Goal: Transaction & Acquisition: Book appointment/travel/reservation

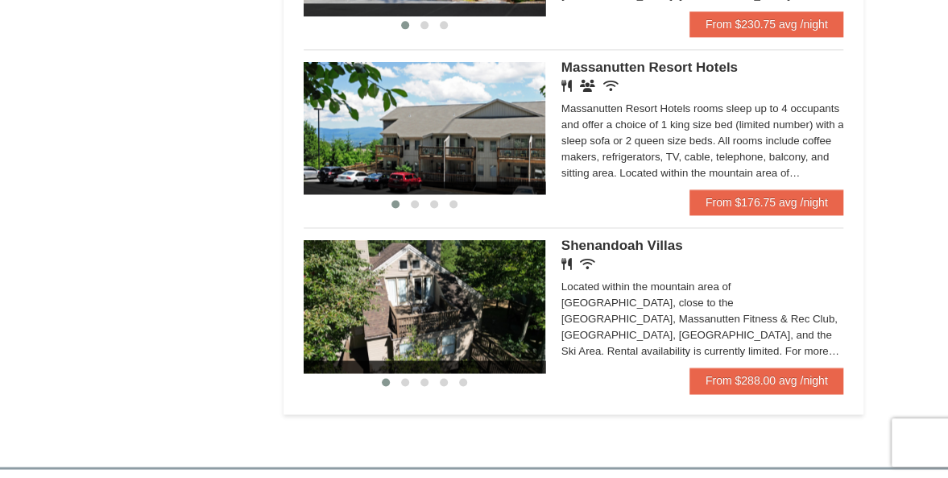
scroll to position [1051, 0]
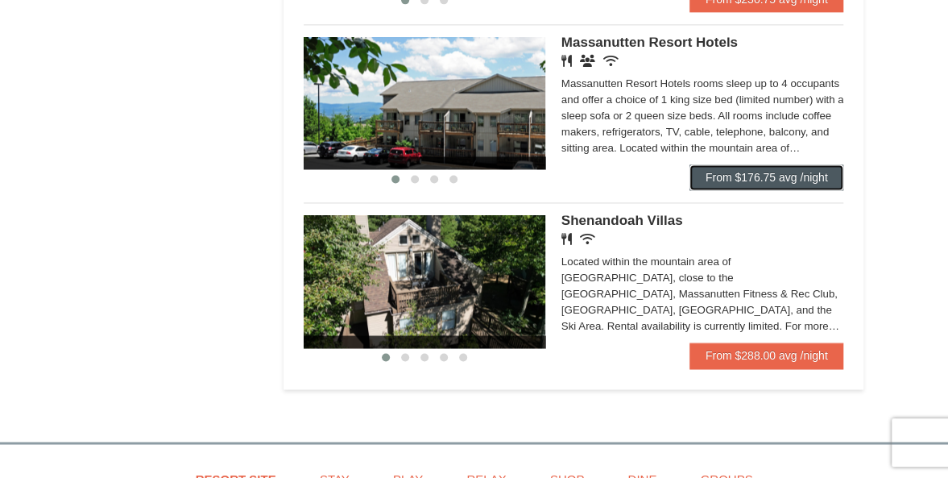
click at [802, 180] on link "From $176.75 avg /night" at bounding box center [767, 177] width 155 height 26
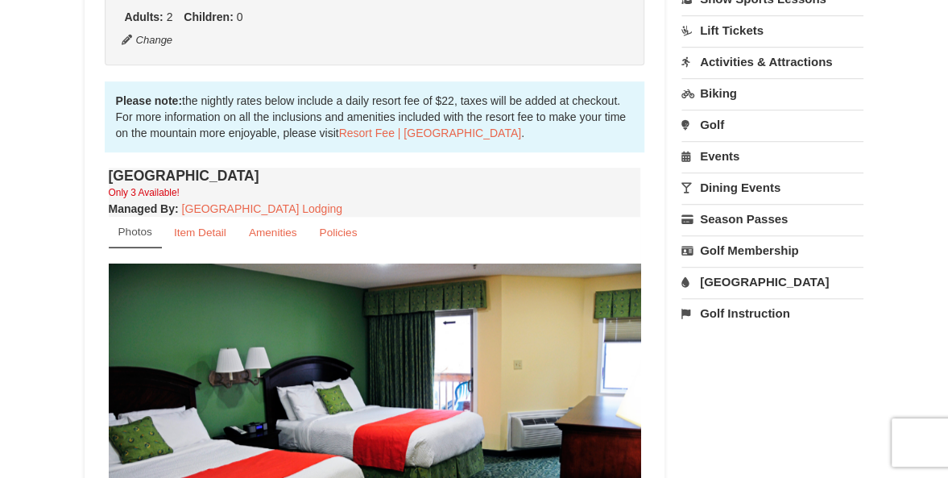
scroll to position [448, 0]
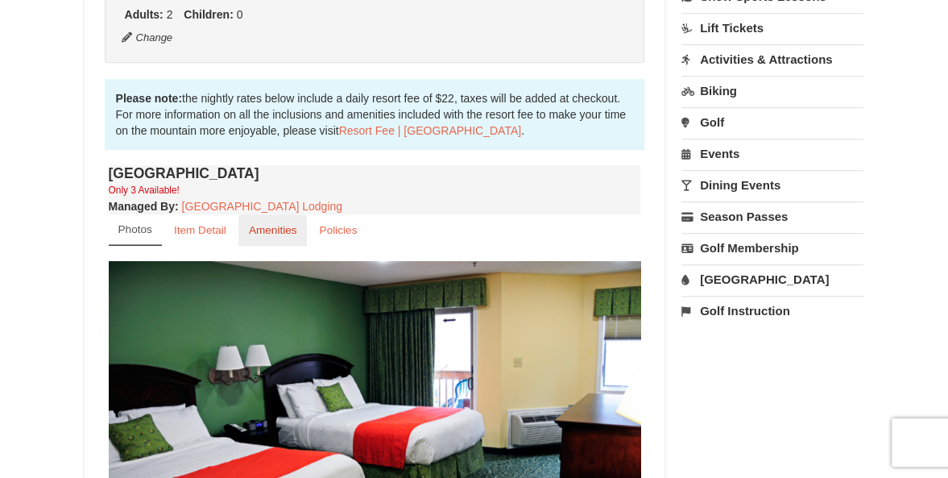
click at [276, 226] on small "Amenities" at bounding box center [273, 230] width 48 height 12
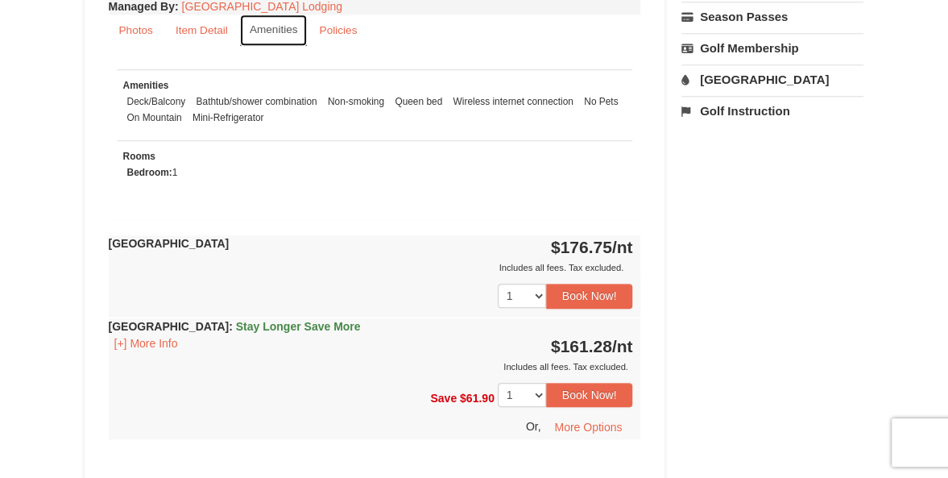
scroll to position [644, 0]
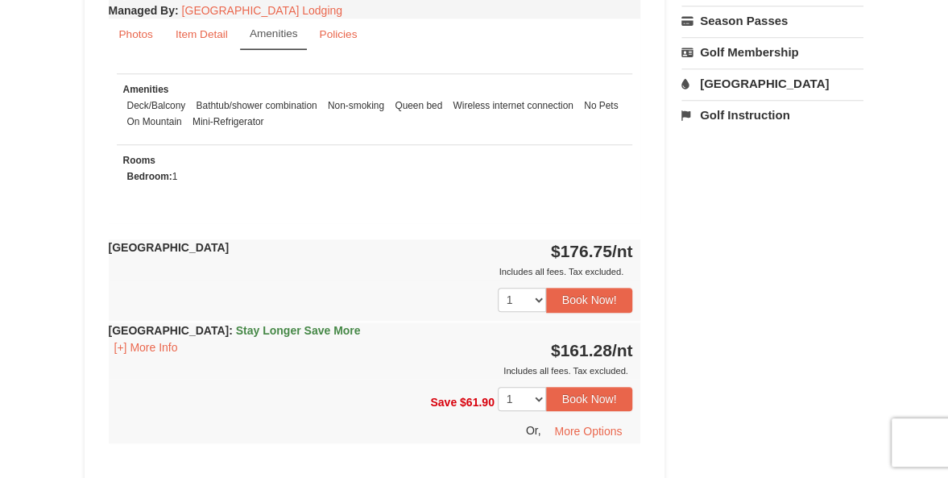
click at [269, 274] on div "Includes all fees. Tax excluded." at bounding box center [371, 271] width 524 height 16
click at [256, 370] on div "Includes all fees. Tax excluded." at bounding box center [371, 371] width 524 height 16
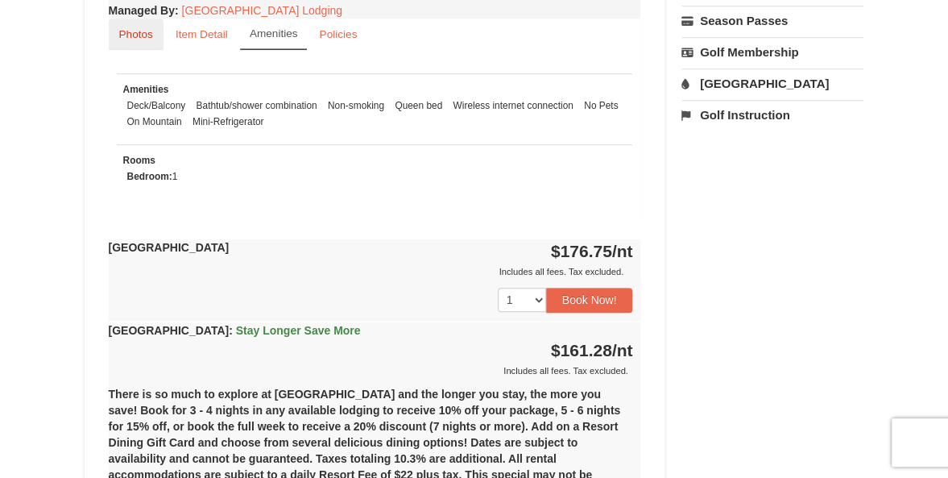
click at [126, 30] on small "Photos" at bounding box center [136, 34] width 34 height 12
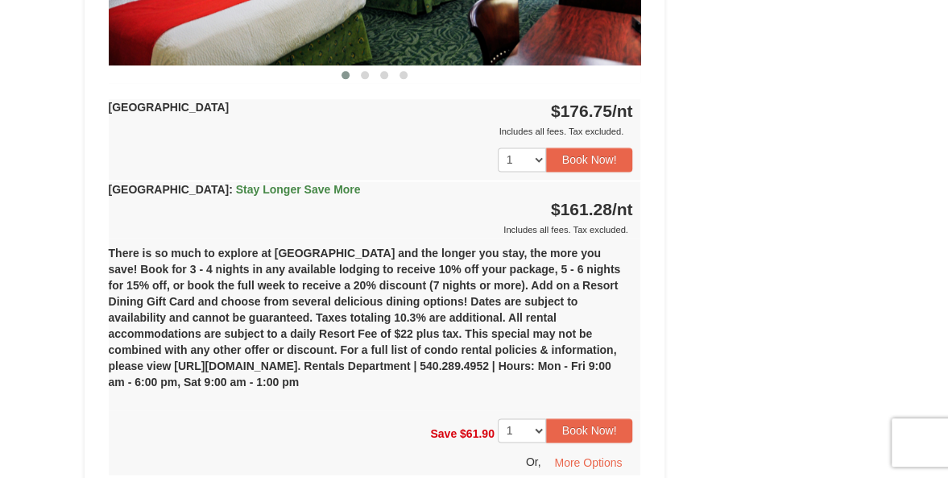
scroll to position [1003, 0]
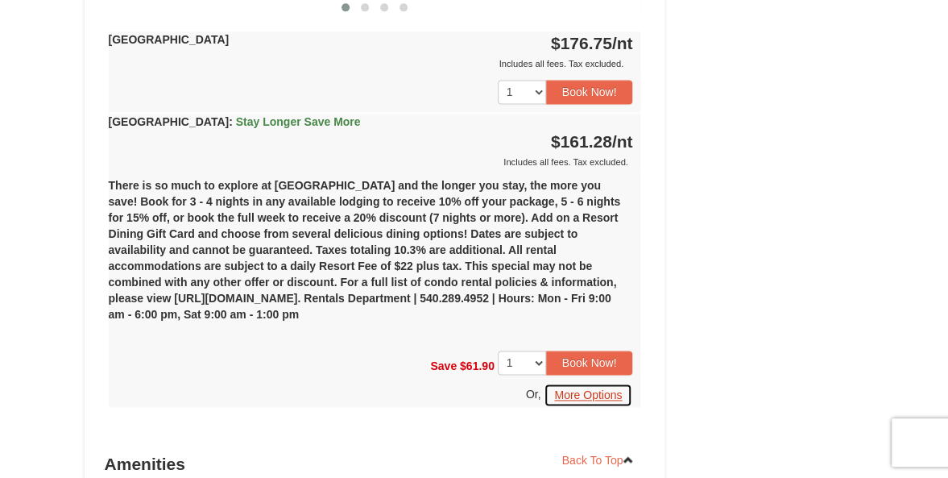
click at [595, 394] on button "More Options" at bounding box center [588, 395] width 89 height 24
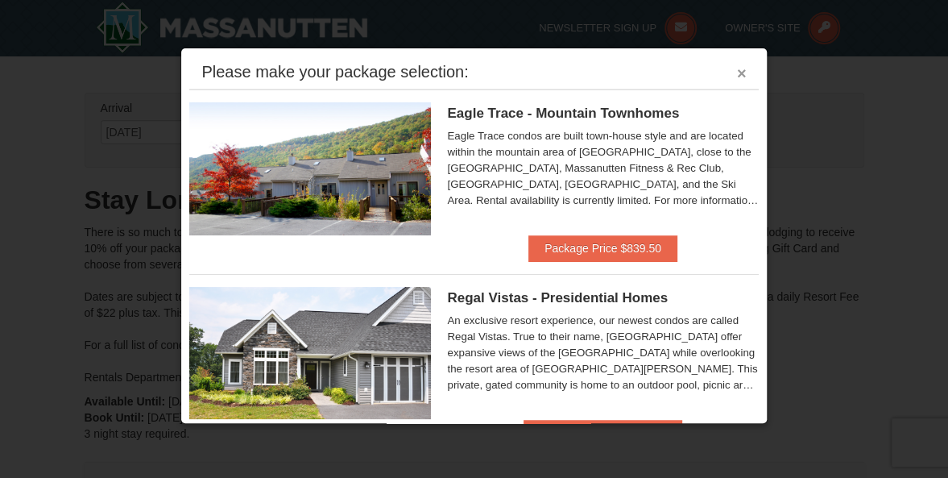
click at [737, 73] on button "×" at bounding box center [742, 73] width 10 height 16
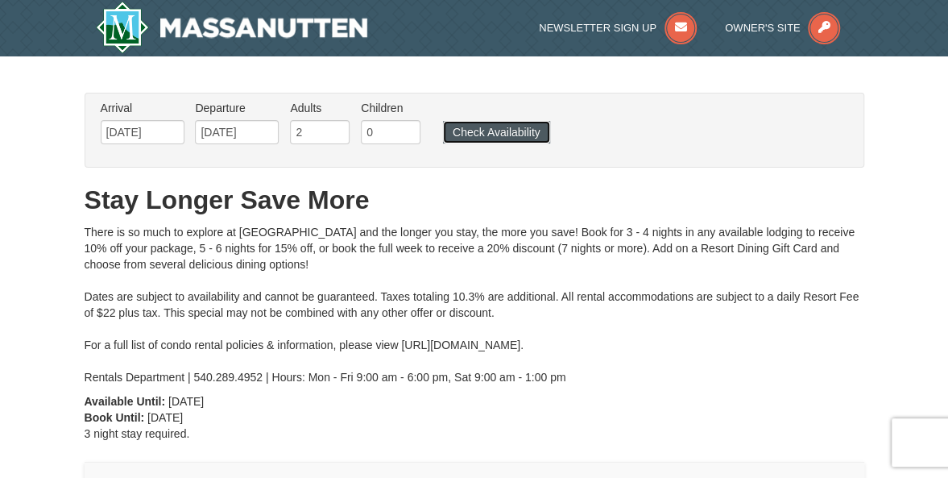
click at [485, 132] on button "Check Availability" at bounding box center [496, 132] width 107 height 23
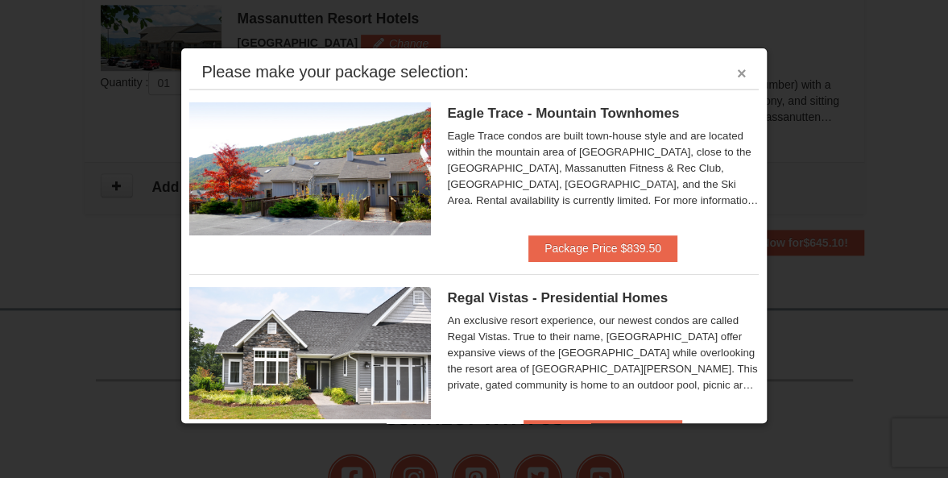
click at [737, 76] on button "×" at bounding box center [742, 73] width 10 height 16
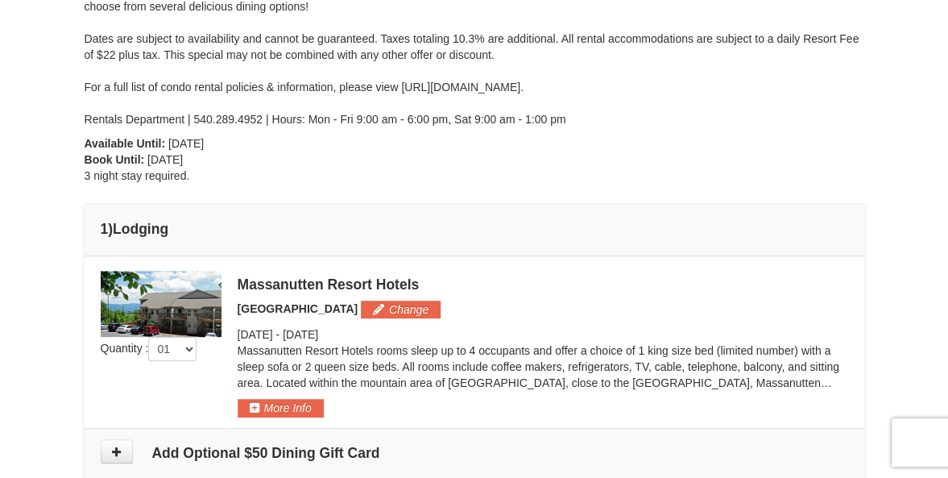
scroll to position [351, 0]
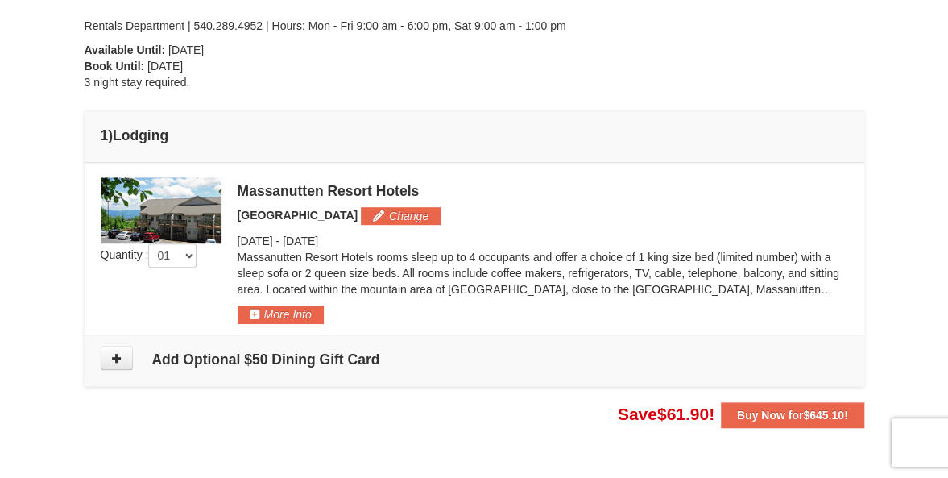
click at [153, 200] on img at bounding box center [161, 210] width 121 height 66
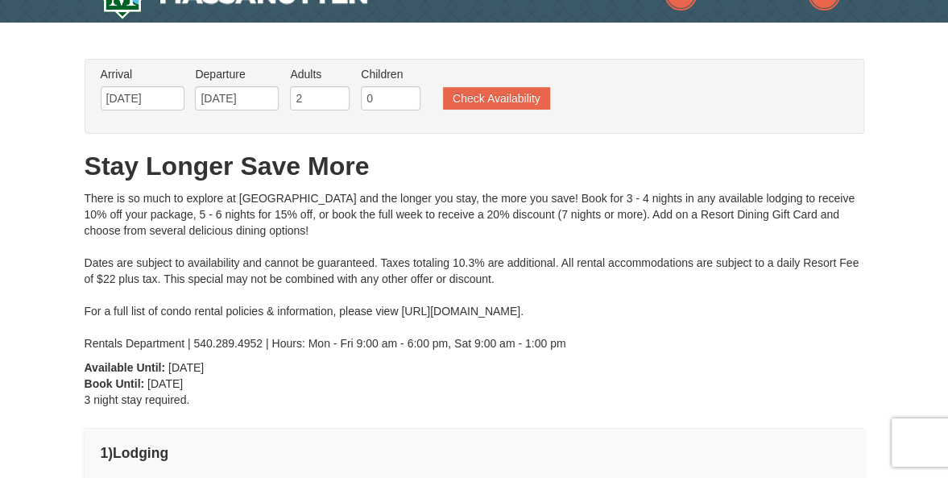
scroll to position [0, 0]
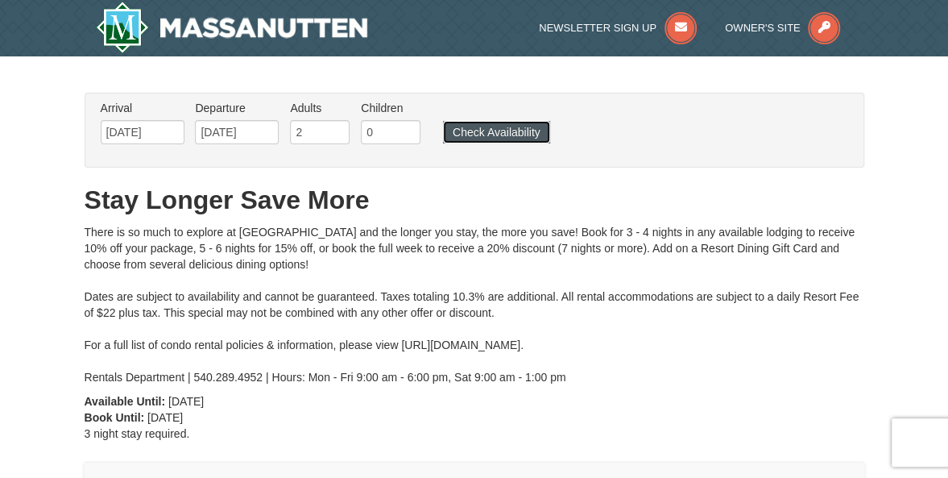
click at [485, 131] on button "Check Availability" at bounding box center [496, 132] width 107 height 23
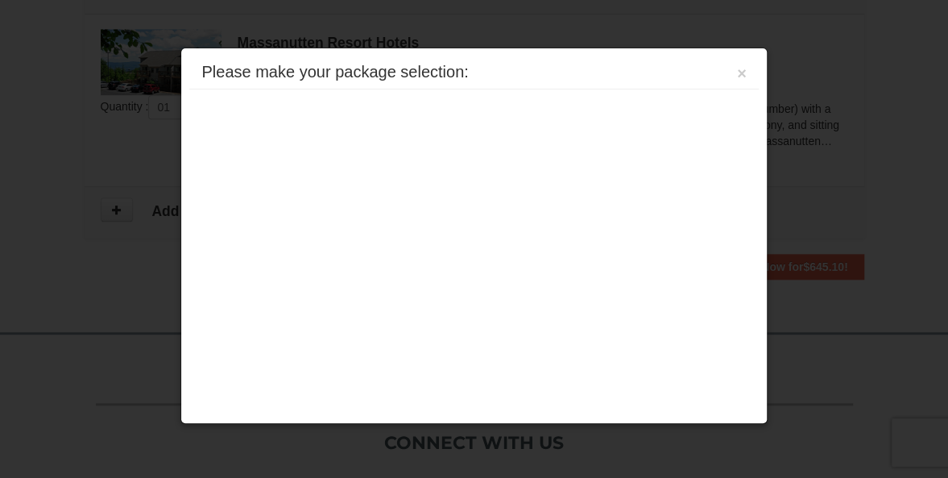
scroll to position [523, 0]
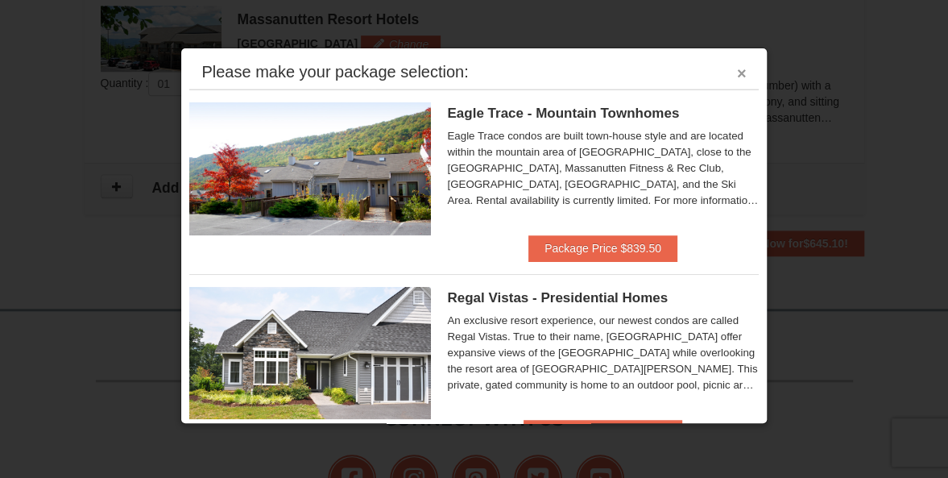
click at [737, 76] on button "×" at bounding box center [742, 73] width 10 height 16
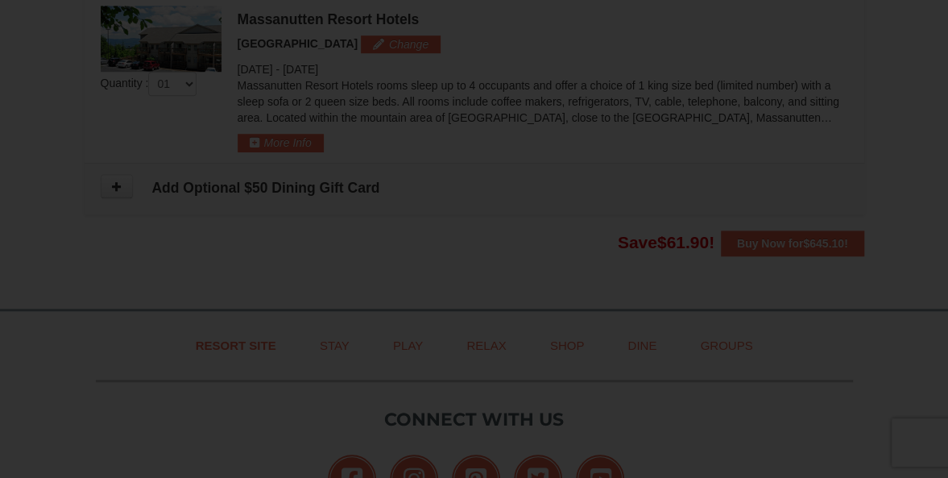
scroll to position [0, 0]
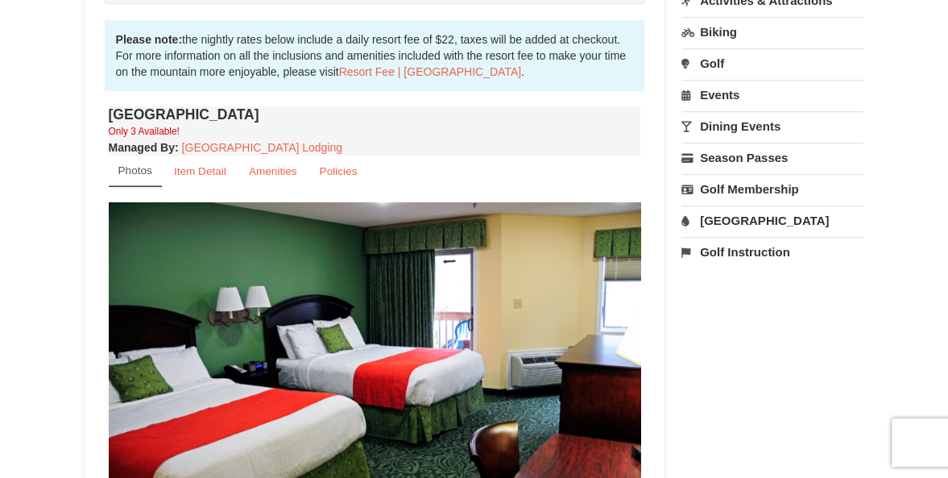
scroll to position [499, 0]
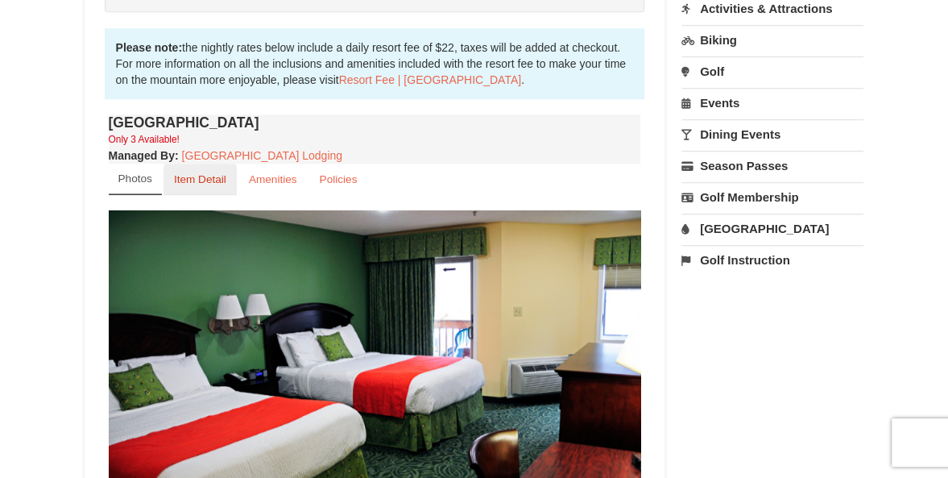
click at [205, 191] on link "Item Detail" at bounding box center [200, 179] width 73 height 31
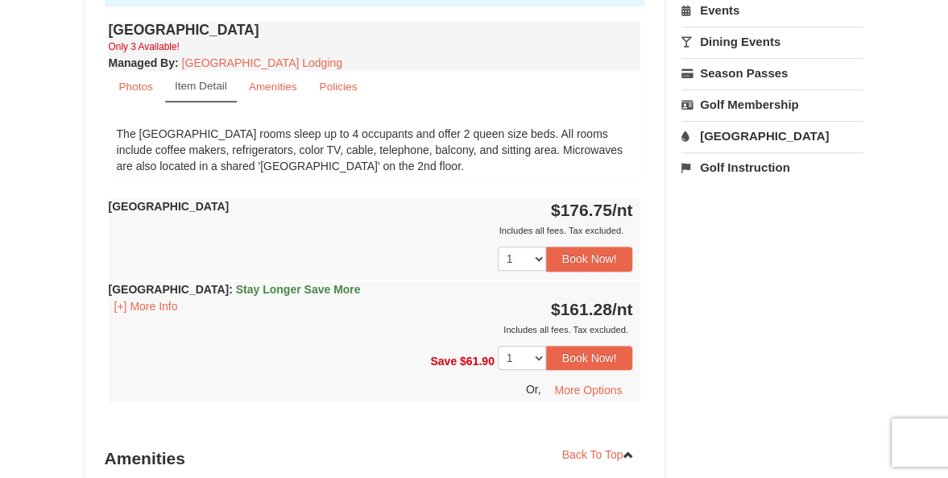
scroll to position [595, 0]
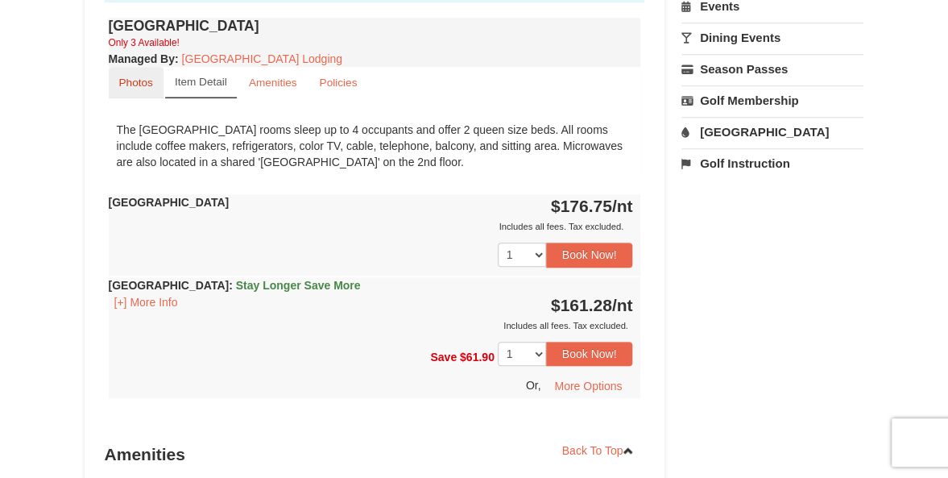
click at [129, 77] on small "Photos" at bounding box center [136, 83] width 34 height 12
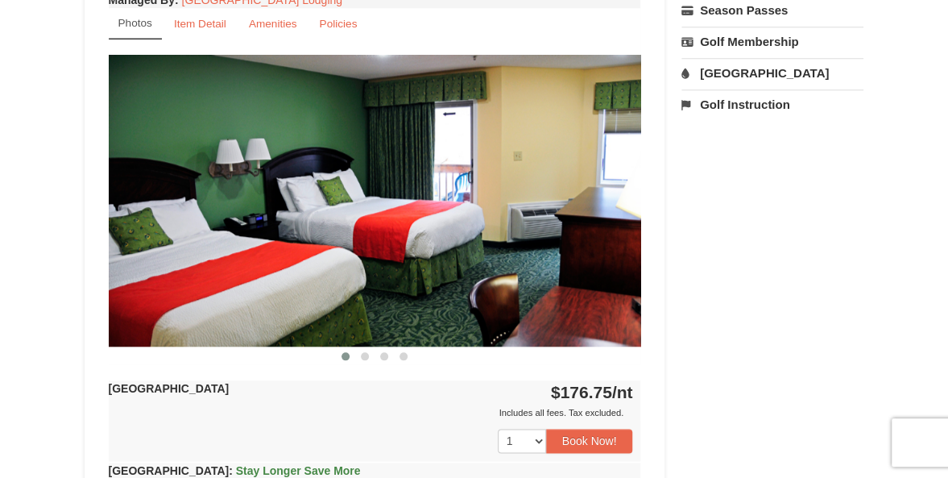
scroll to position [669, 0]
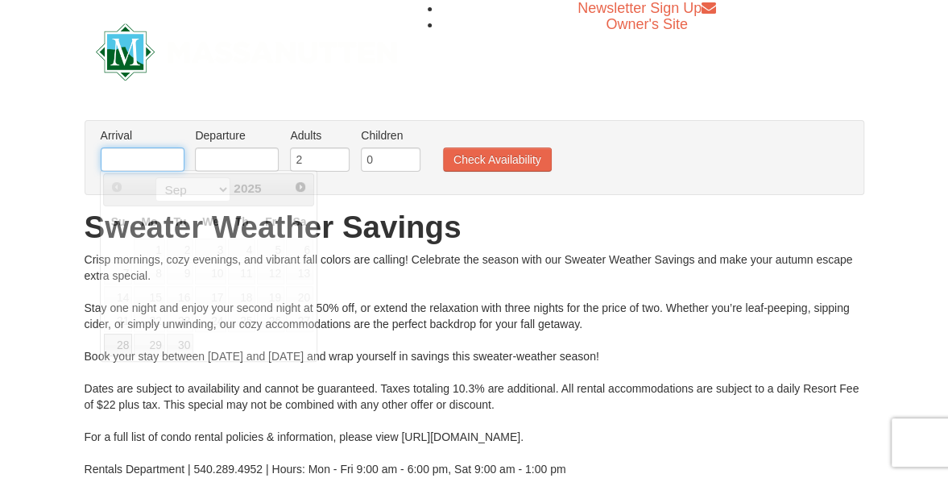
click at [118, 160] on input "text" at bounding box center [143, 159] width 84 height 24
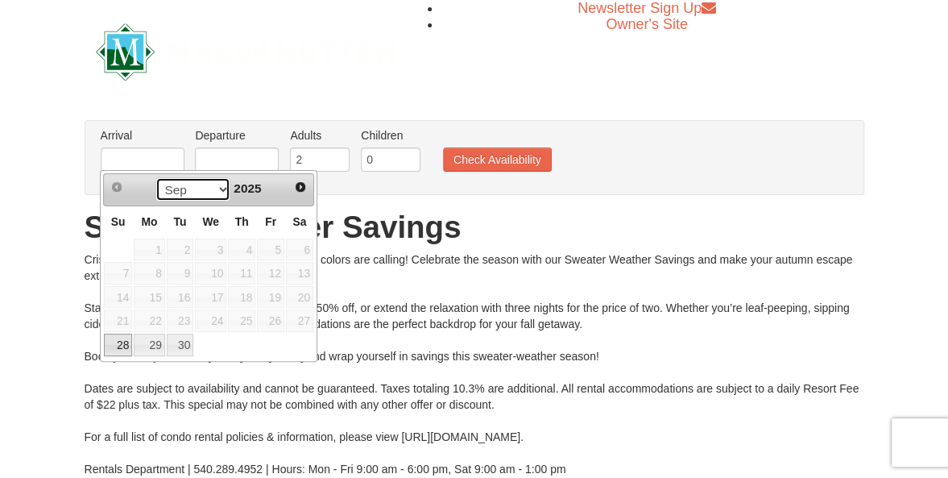
click at [218, 188] on select "Sep Oct" at bounding box center [192, 189] width 75 height 24
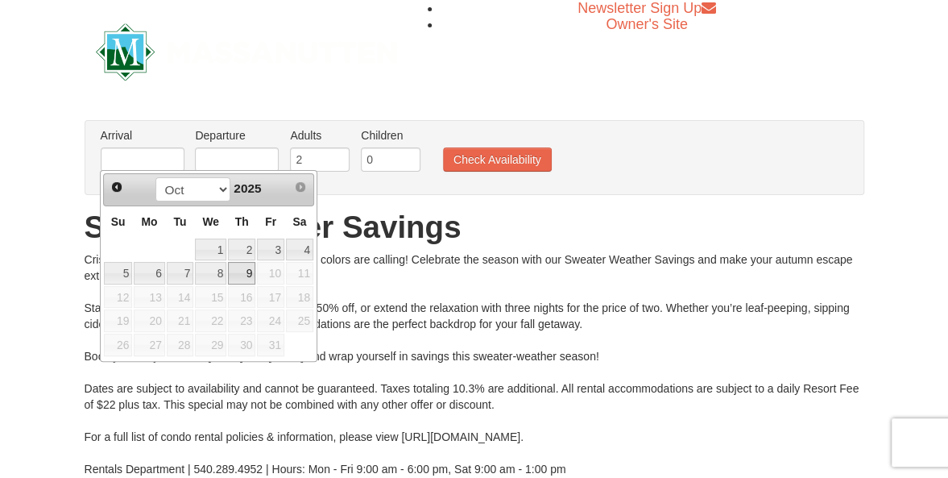
click at [247, 273] on link "9" at bounding box center [241, 273] width 27 height 23
type input "[DATE]"
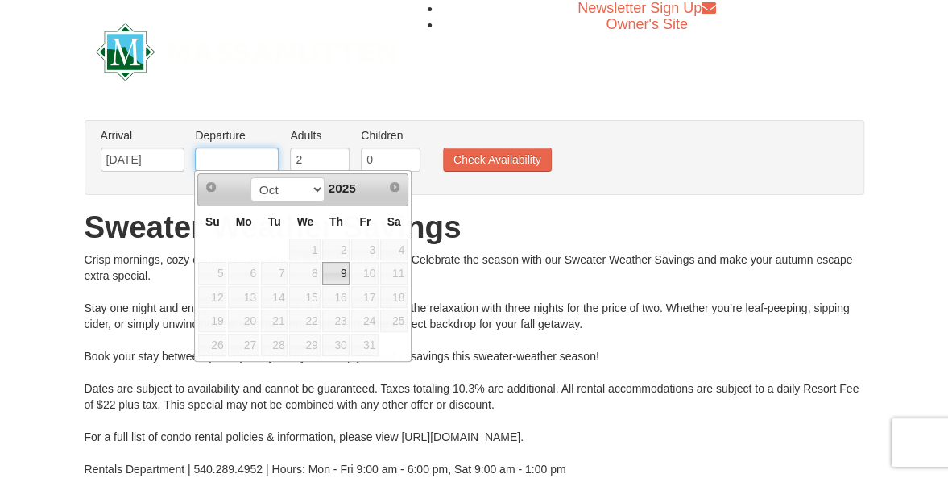
click at [255, 162] on input "text" at bounding box center [237, 159] width 84 height 24
click at [246, 292] on span "13" at bounding box center [243, 297] width 31 height 23
click at [314, 186] on select "Oct" at bounding box center [288, 189] width 75 height 24
click at [251, 177] on select "Oct" at bounding box center [288, 189] width 75 height 24
click at [251, 154] on input "text" at bounding box center [237, 159] width 84 height 24
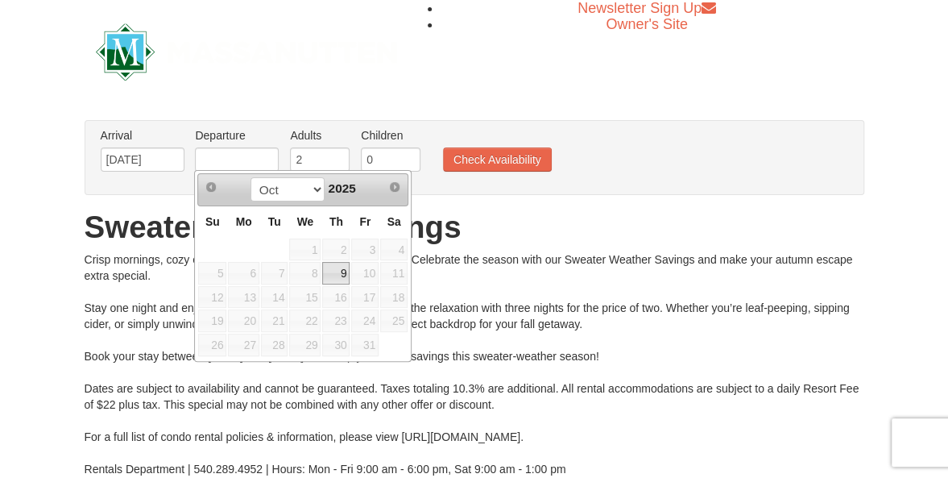
click at [334, 266] on link "9" at bounding box center [335, 273] width 27 height 23
type input "[DATE]"
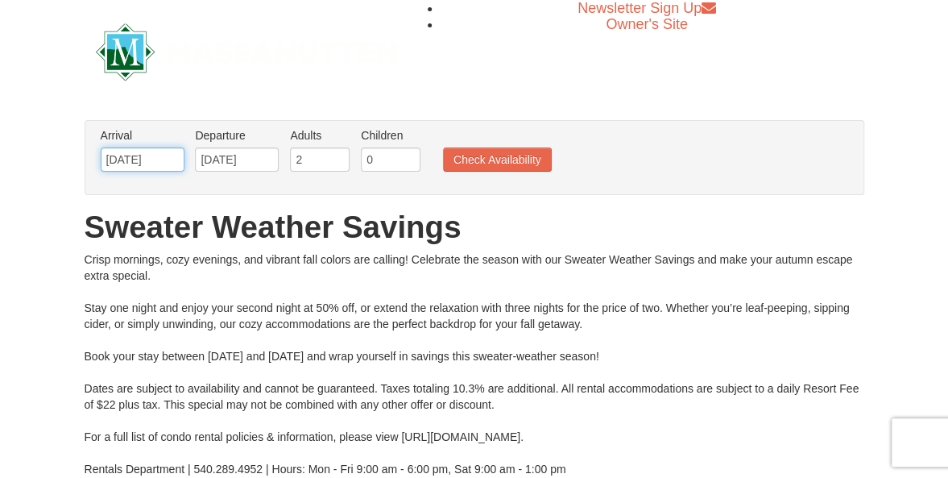
click at [156, 160] on input "[DATE]" at bounding box center [143, 159] width 84 height 24
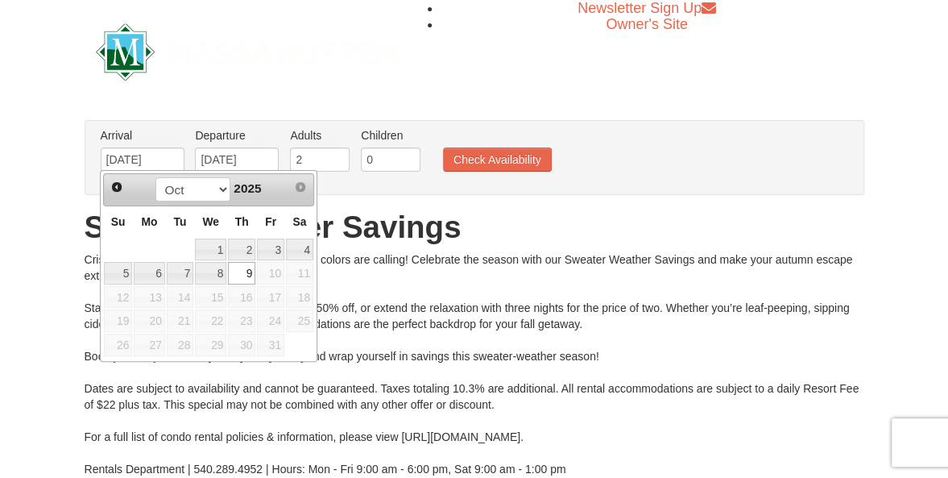
click at [48, 155] on div "× From: To: Adults: 2 Children: 0 Change Arrival Please format dates MM/DD/YYYY…" at bounding box center [474, 314] width 948 height 421
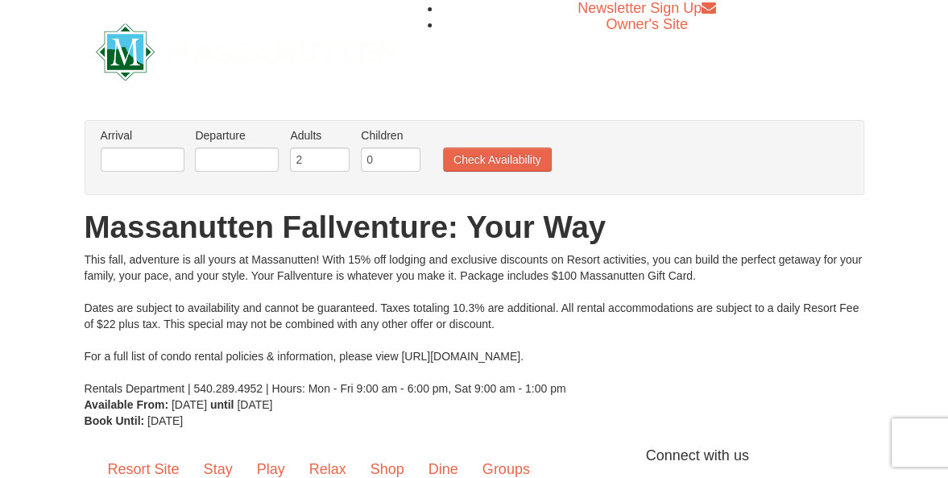
click at [133, 172] on li "Arrival Please format dates MM/DD/YYYY Please format dates MM/DD/YYYY" at bounding box center [143, 153] width 92 height 52
click at [138, 154] on input "text" at bounding box center [143, 159] width 84 height 24
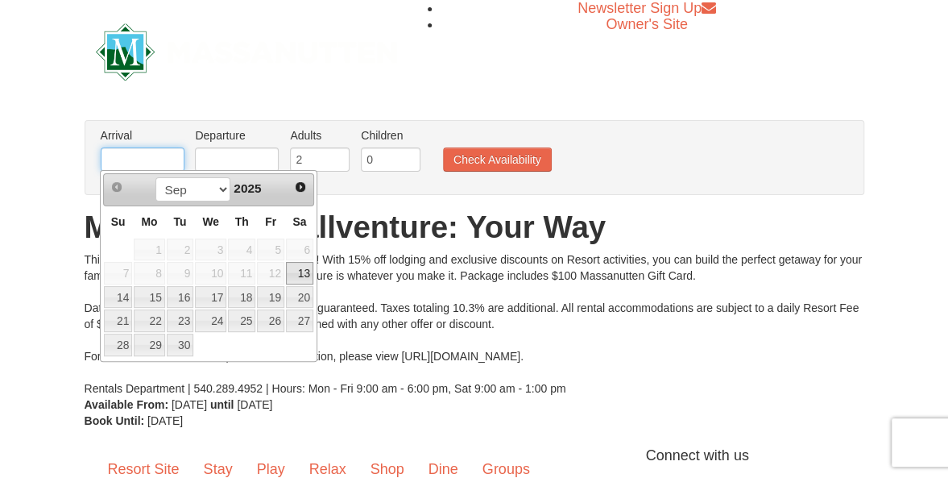
type input "[DATE]"
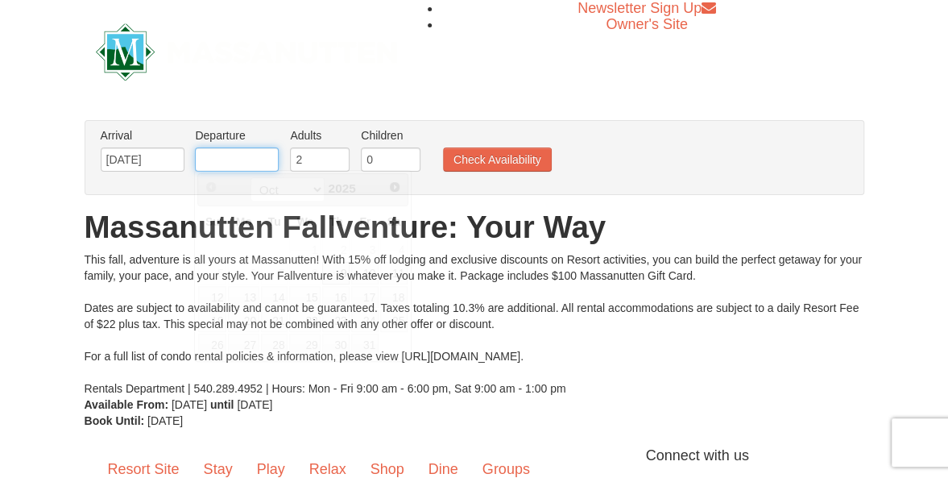
click at [221, 157] on input "text" at bounding box center [237, 159] width 84 height 24
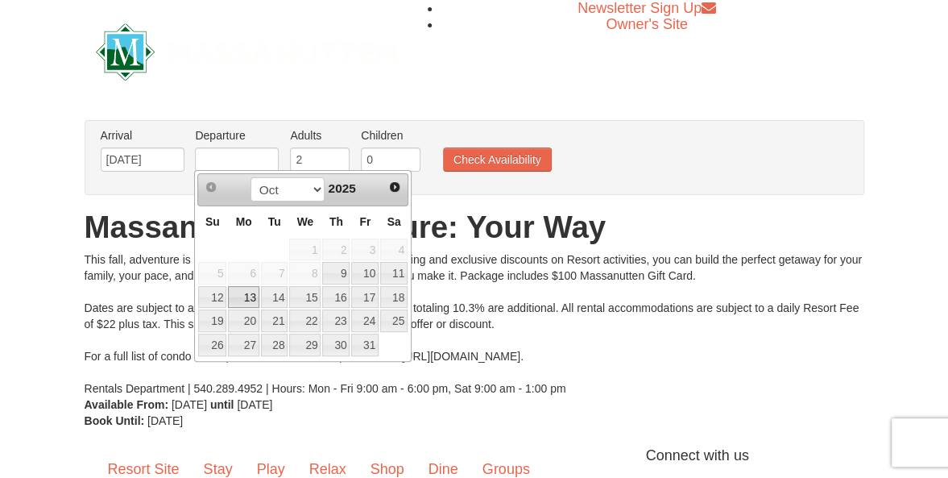
click at [240, 296] on link "13" at bounding box center [243, 297] width 31 height 23
type input "[DATE]"
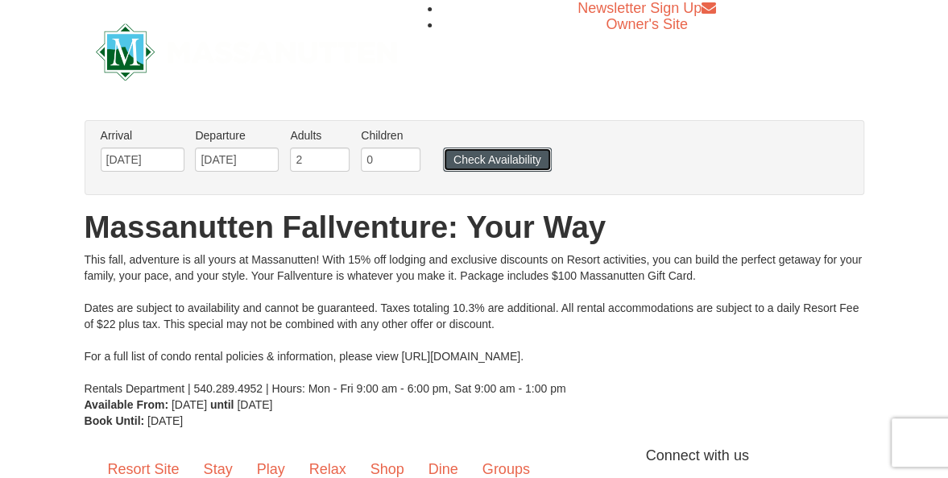
click at [491, 154] on button "Check Availability" at bounding box center [497, 159] width 109 height 24
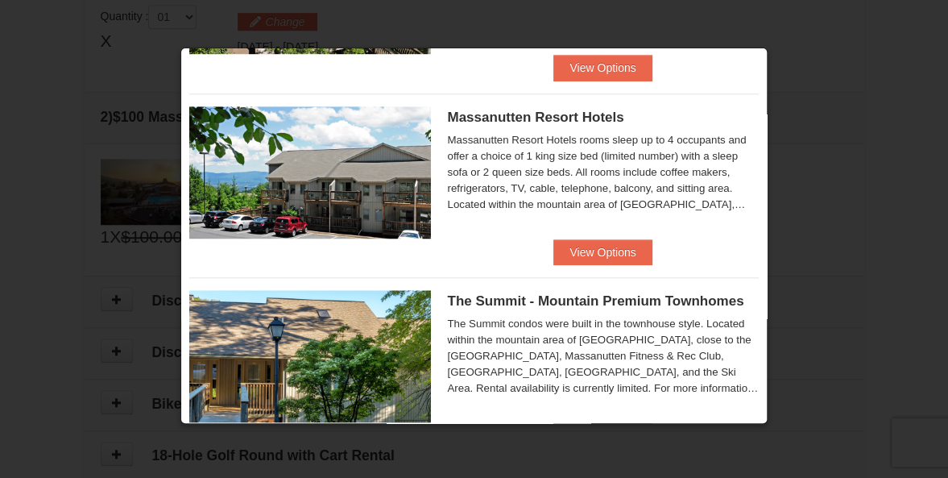
scroll to position [517, 0]
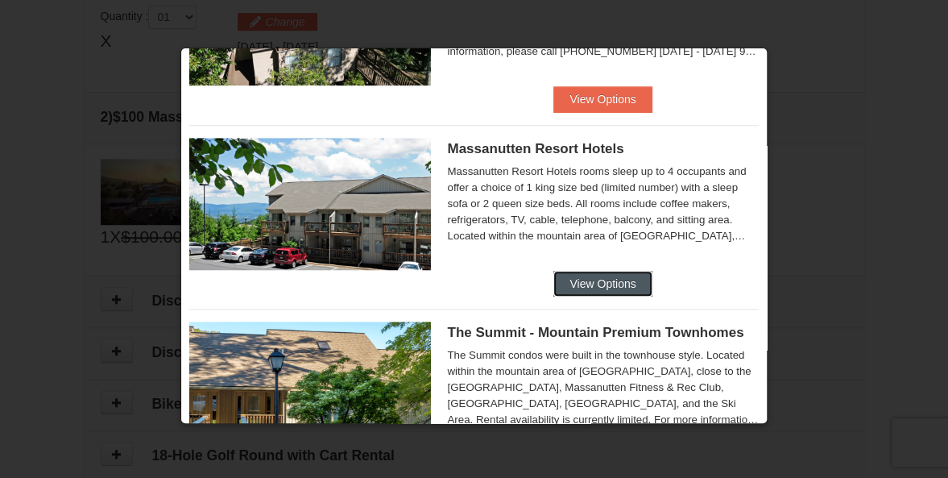
click at [601, 280] on button "View Options" at bounding box center [602, 284] width 98 height 26
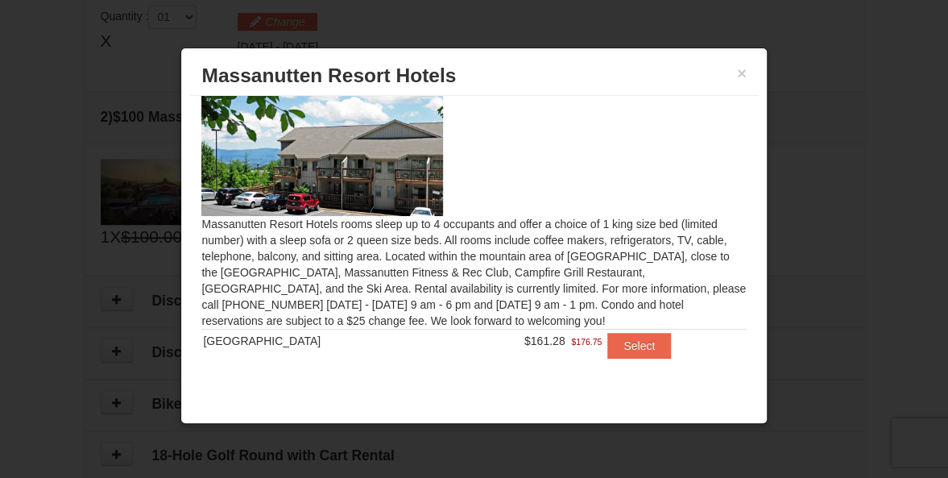
scroll to position [0, 0]
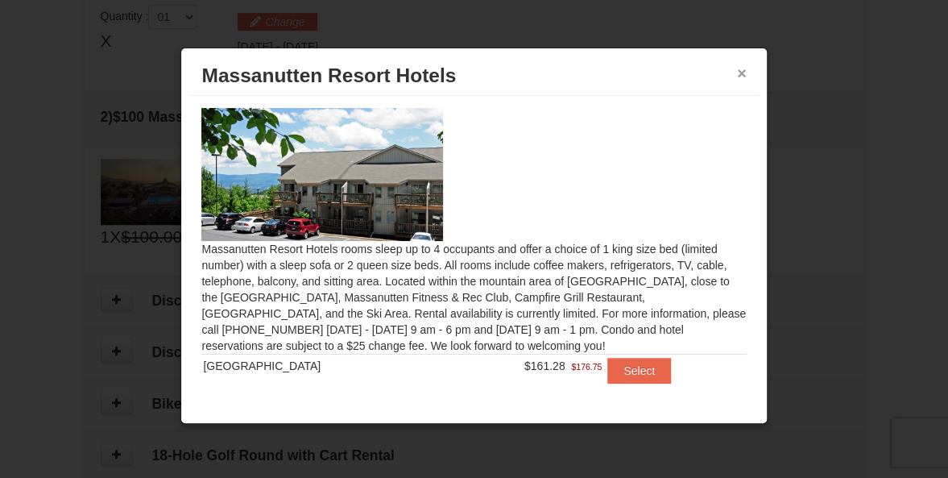
click at [743, 72] on button "×" at bounding box center [742, 73] width 10 height 16
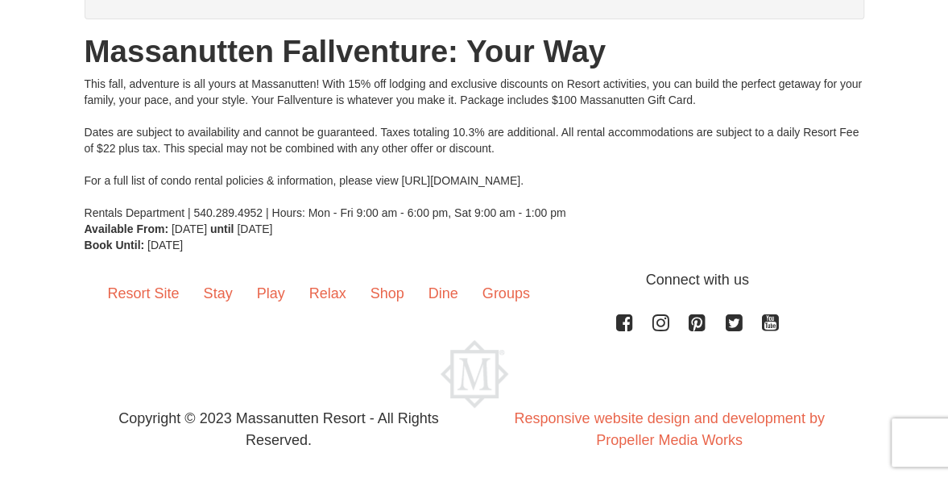
scroll to position [178, 0]
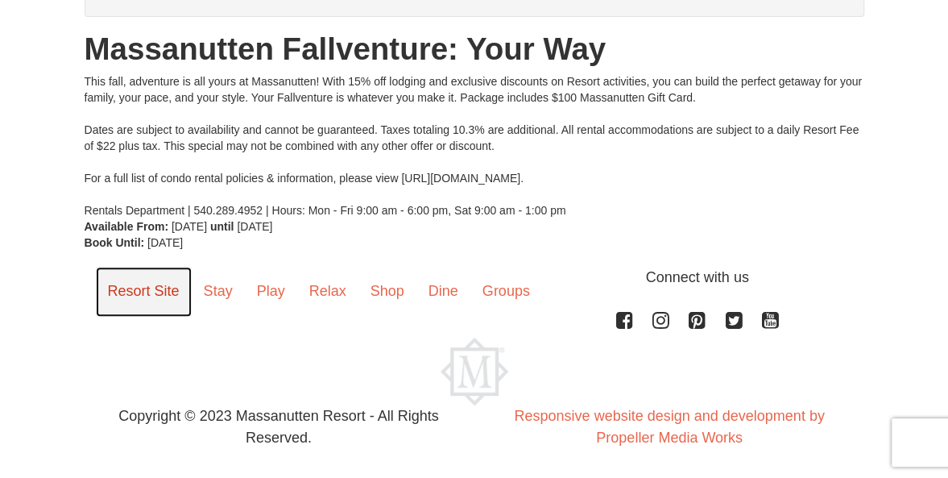
click at [141, 292] on link "Resort Site" at bounding box center [144, 292] width 96 height 50
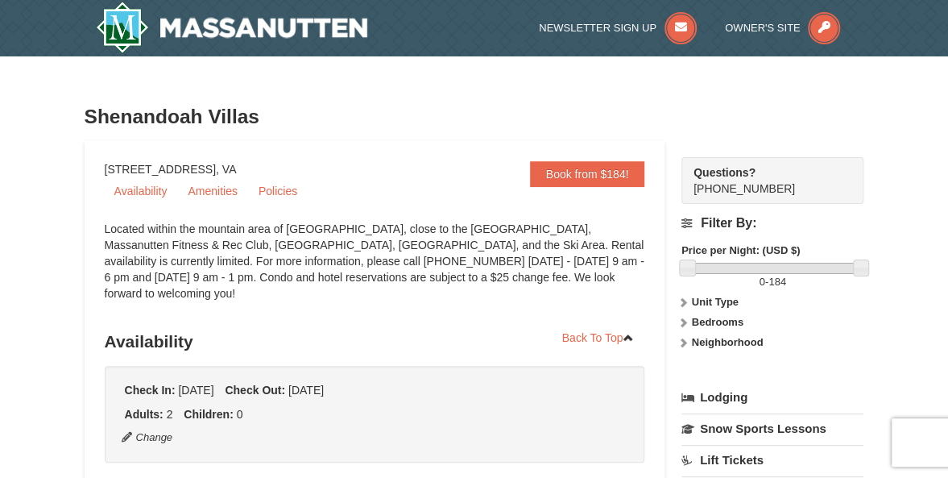
click at [146, 383] on strong "Check In:" at bounding box center [150, 389] width 51 height 13
click at [643, 259] on div "Located within the mountain area of [GEOGRAPHIC_DATA], close to the [GEOGRAPHIC…" at bounding box center [375, 269] width 541 height 97
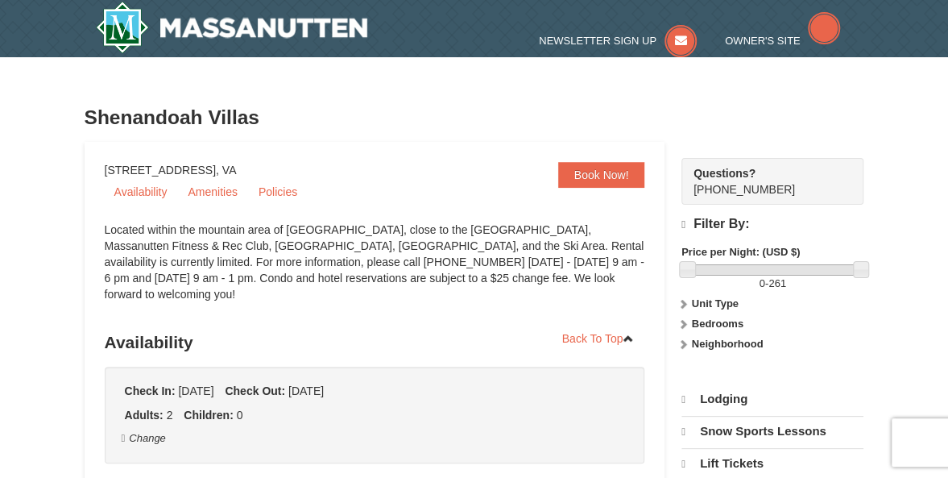
select select "9"
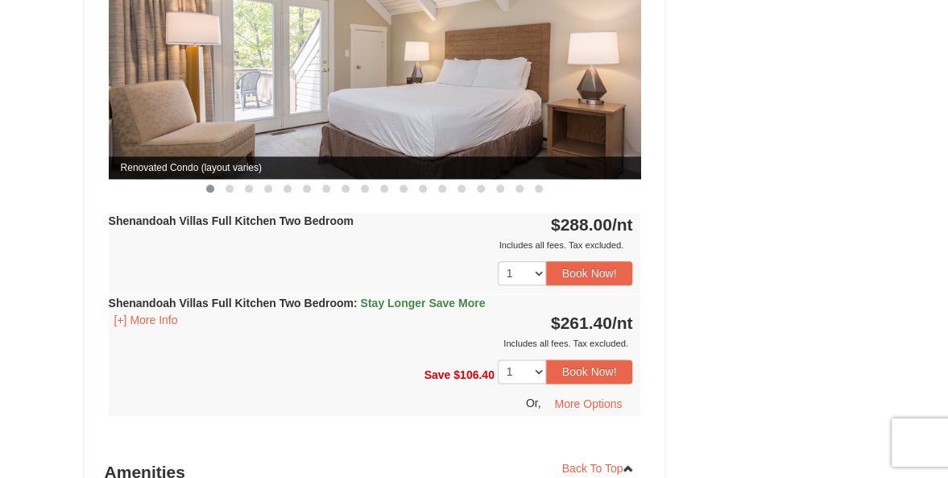
scroll to position [766, 0]
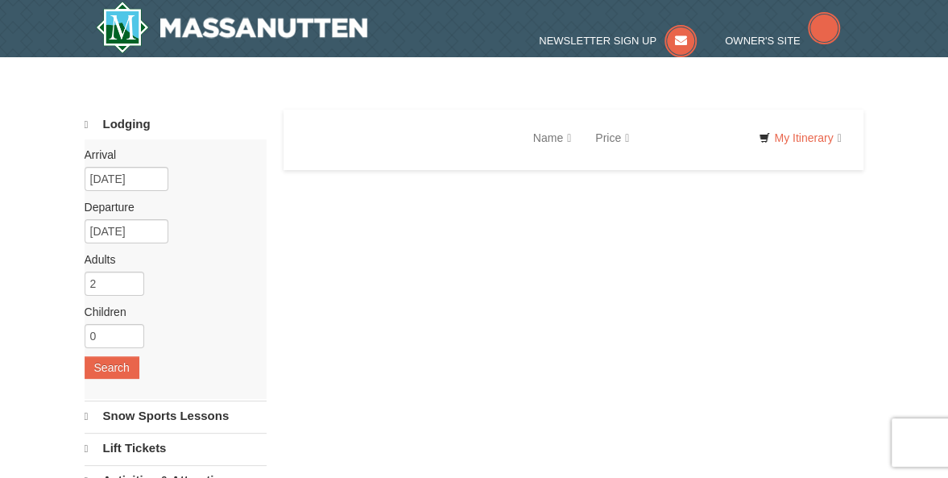
select select "9"
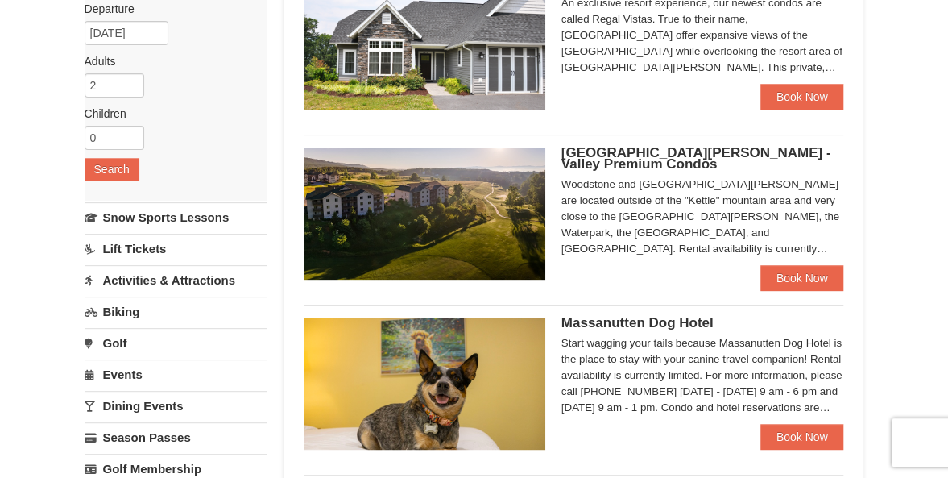
scroll to position [158, 0]
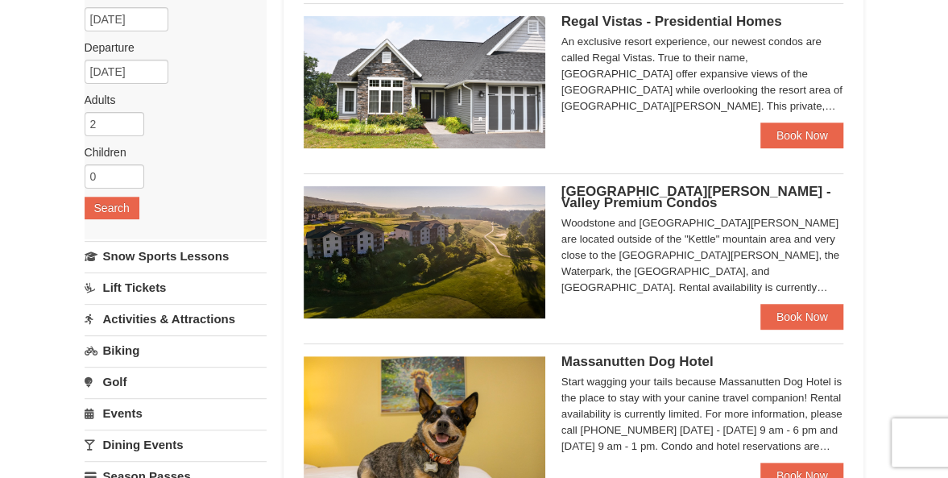
drag, startPoint x: 952, startPoint y: 116, endPoint x: 914, endPoint y: 155, distance: 54.7
click at [806, 310] on link "Book Now" at bounding box center [803, 317] width 84 height 26
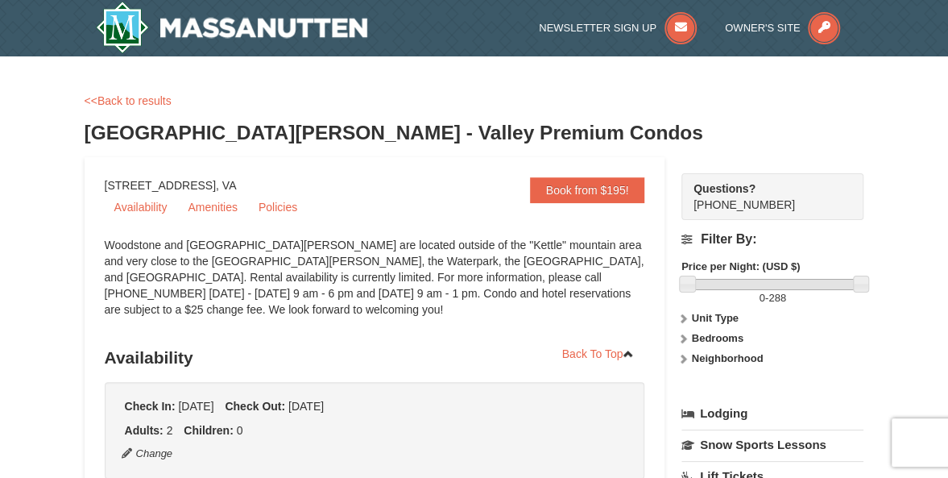
drag, startPoint x: 901, startPoint y: 42, endPoint x: 888, endPoint y: 84, distance: 43.8
click at [899, 45] on div "Newsletter Sign Up Owner's Site" at bounding box center [474, 28] width 948 height 56
drag, startPoint x: 860, startPoint y: 284, endPoint x: 807, endPoint y: 289, distance: 52.6
click at [807, 289] on link at bounding box center [808, 284] width 16 height 16
drag, startPoint x: 858, startPoint y: 281, endPoint x: 810, endPoint y: 286, distance: 47.8
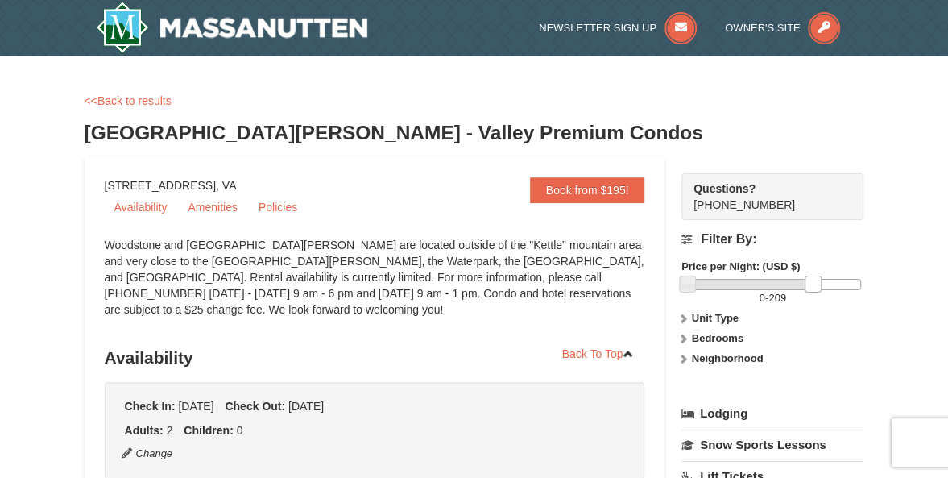
click at [810, 286] on link at bounding box center [813, 284] width 16 height 16
click at [707, 317] on strong "Unit Type" at bounding box center [715, 318] width 47 height 12
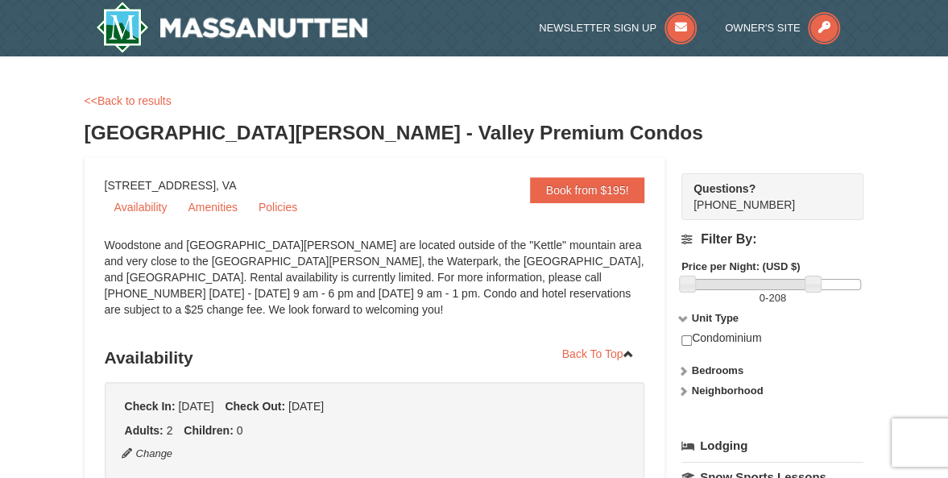
click at [717, 370] on strong "Bedrooms" at bounding box center [718, 370] width 52 height 12
click at [687, 407] on input "checkbox" at bounding box center [687, 409] width 10 height 10
checkbox input "true"
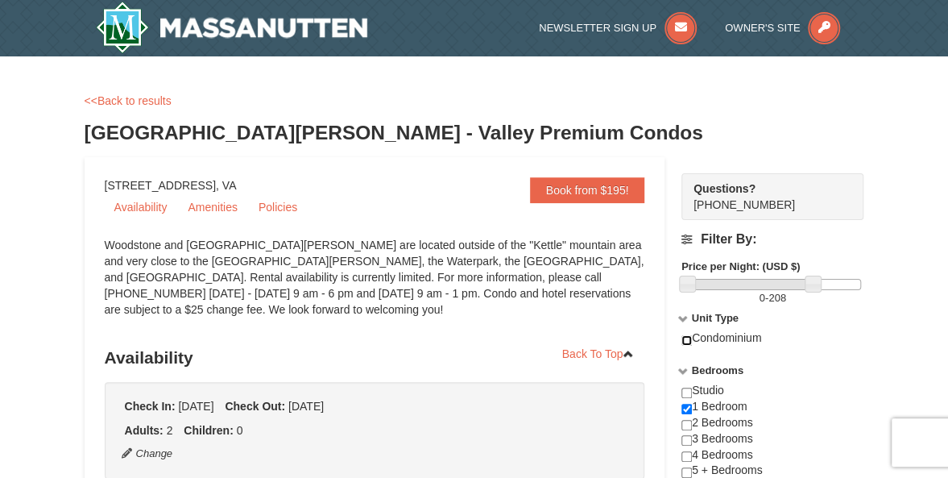
click at [688, 339] on input "checkbox" at bounding box center [687, 340] width 10 height 10
checkbox input "true"
click at [685, 370] on icon at bounding box center [683, 370] width 11 height 11
click at [683, 317] on icon at bounding box center [683, 318] width 11 height 11
drag, startPoint x: 685, startPoint y: 315, endPoint x: 709, endPoint y: 315, distance: 24.2
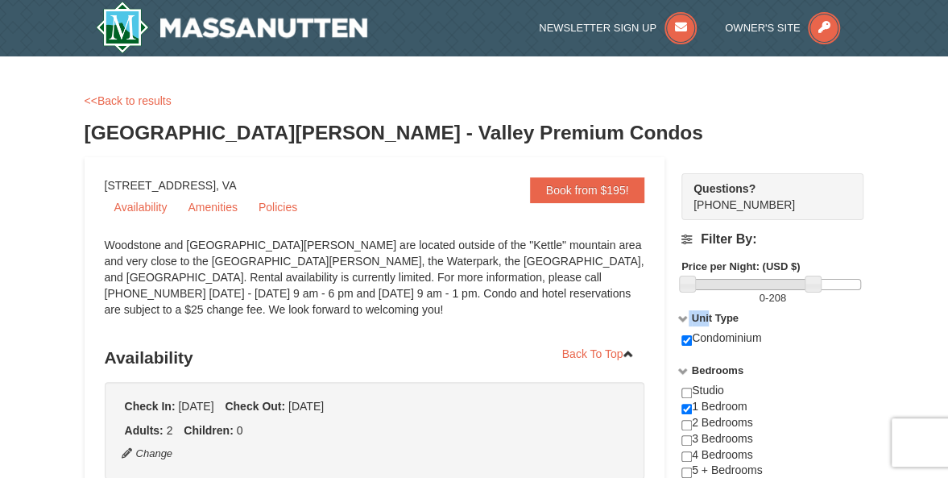
click at [709, 315] on label "Unit Type" at bounding box center [773, 318] width 183 height 16
click at [709, 315] on strong "Unit Type" at bounding box center [715, 318] width 47 height 12
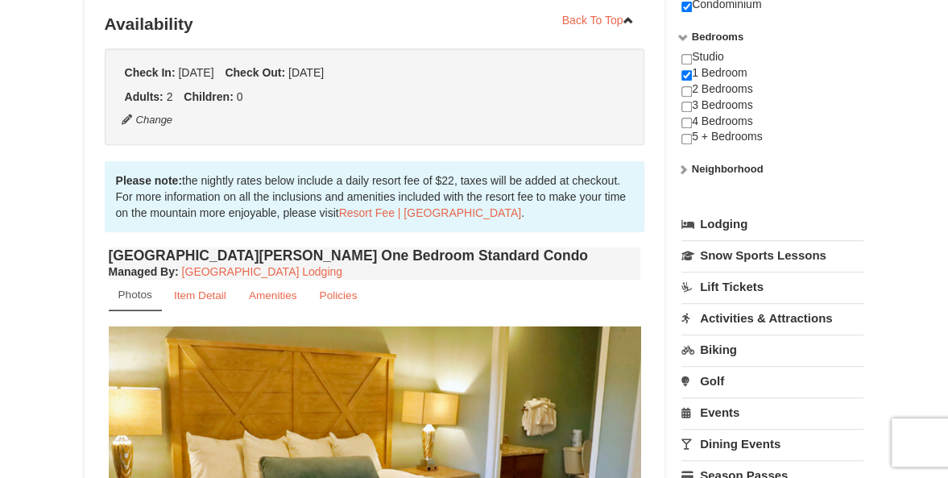
scroll to position [343, 0]
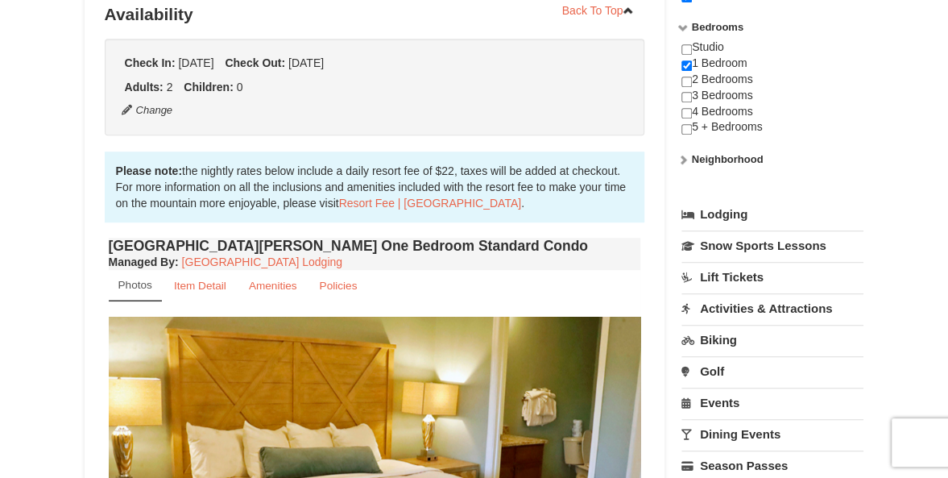
click at [687, 155] on icon at bounding box center [683, 159] width 11 height 11
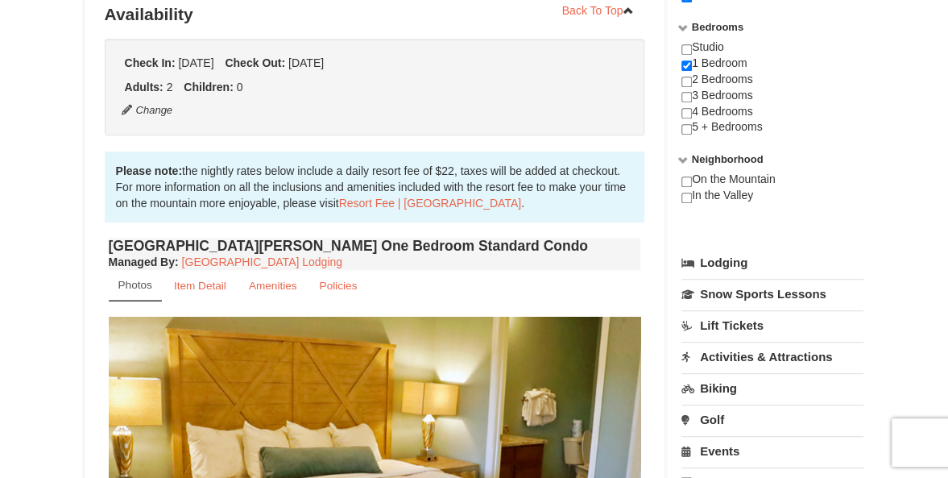
click at [687, 155] on icon at bounding box center [683, 159] width 11 height 11
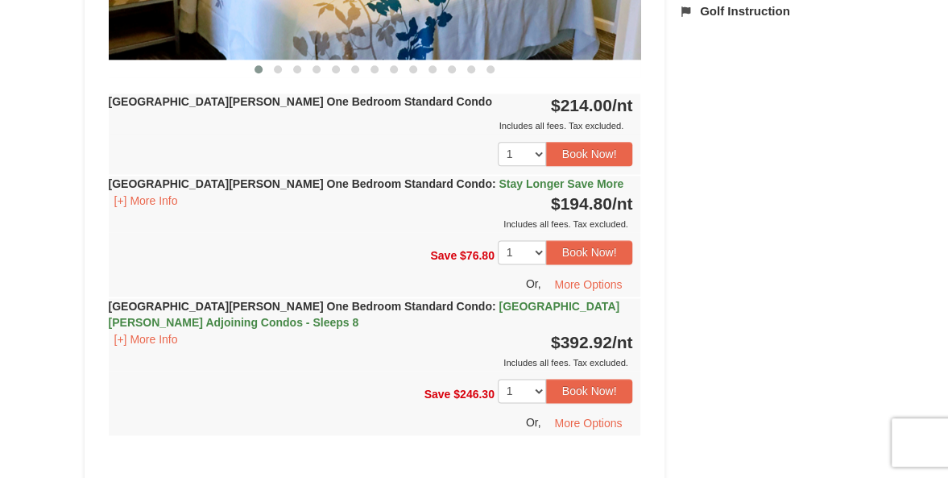
scroll to position [841, 0]
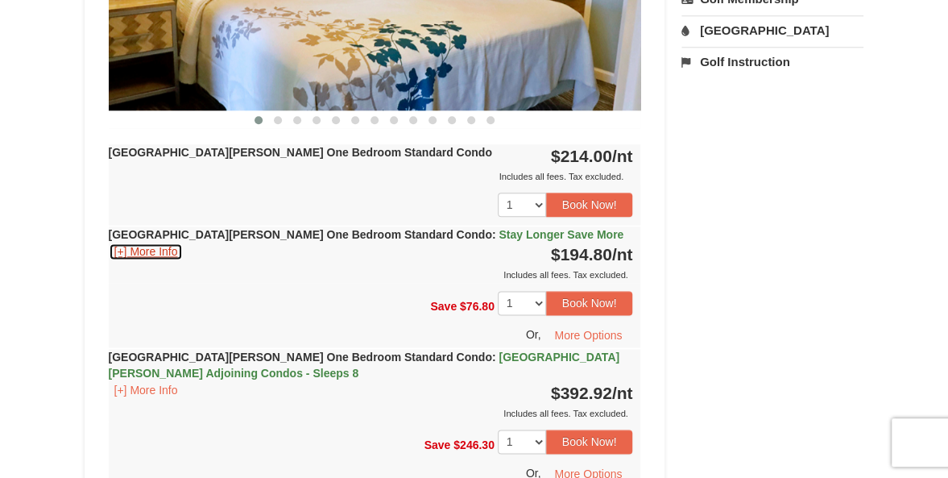
click at [132, 246] on button "[+] More Info" at bounding box center [146, 251] width 75 height 18
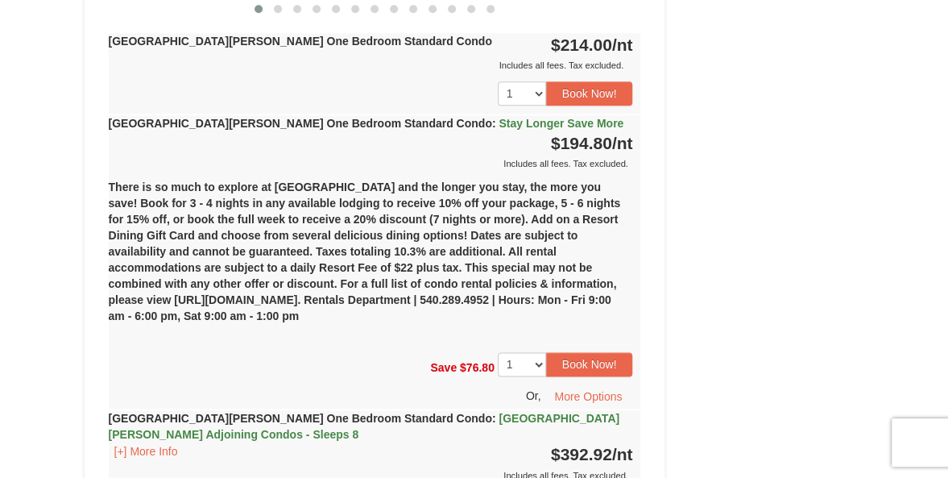
scroll to position [968, 0]
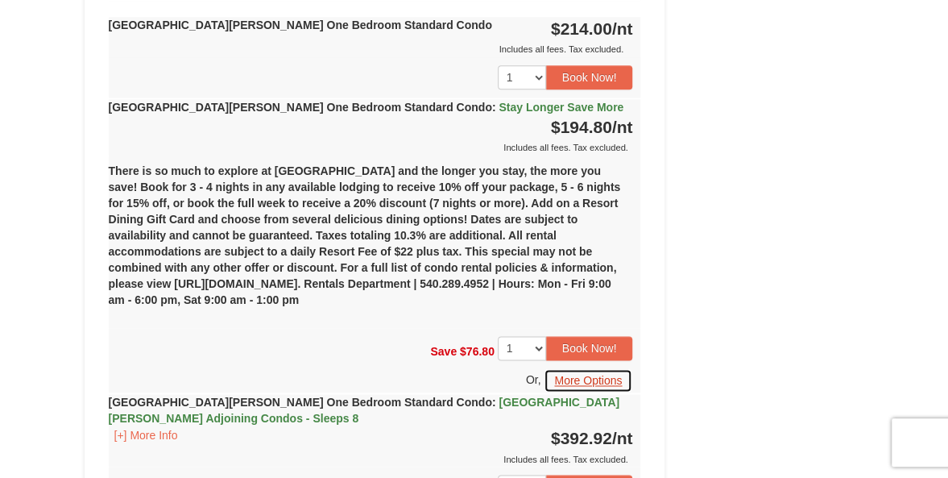
click at [596, 374] on button "More Options" at bounding box center [588, 380] width 89 height 24
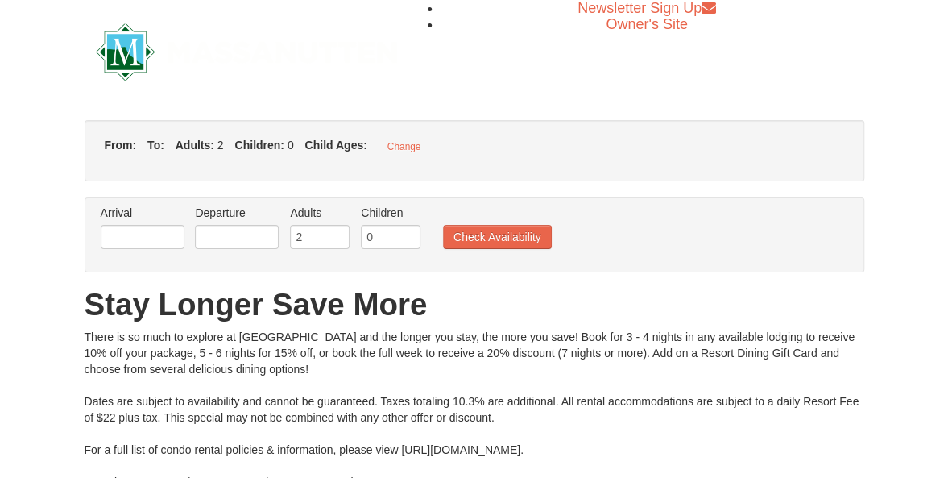
type input "[DATE]"
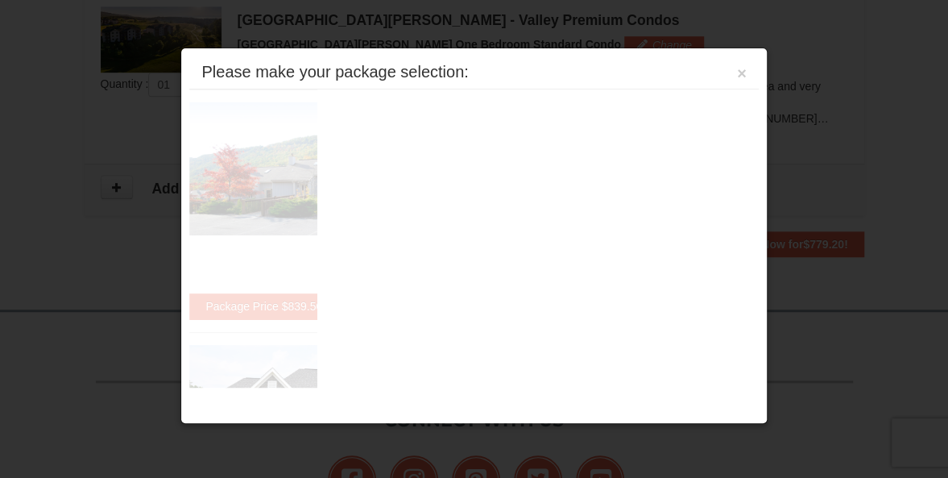
scroll to position [523, 0]
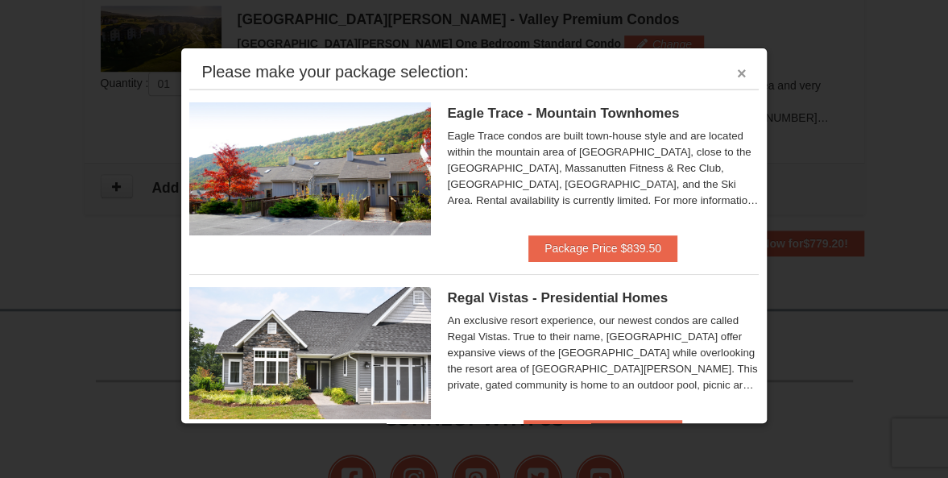
click at [737, 70] on button "×" at bounding box center [742, 73] width 10 height 16
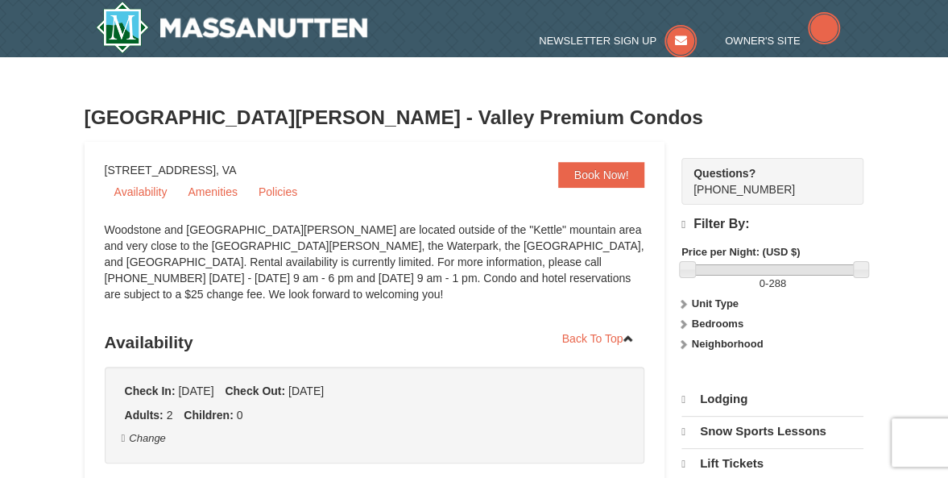
select select "9"
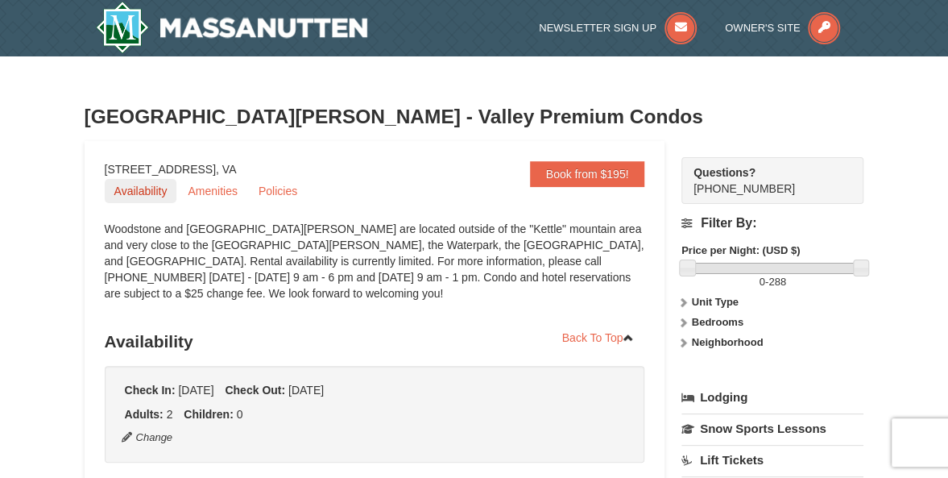
click at [152, 196] on link "Availability" at bounding box center [141, 191] width 73 height 24
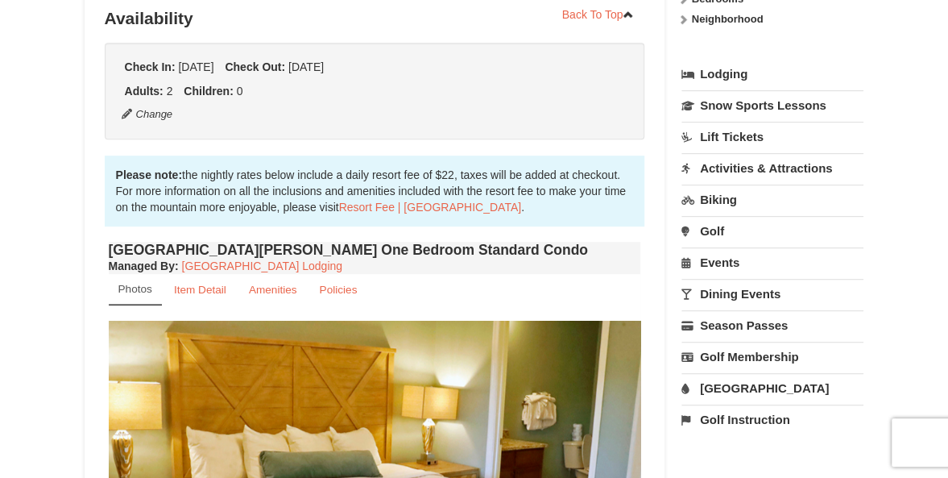
scroll to position [325, 0]
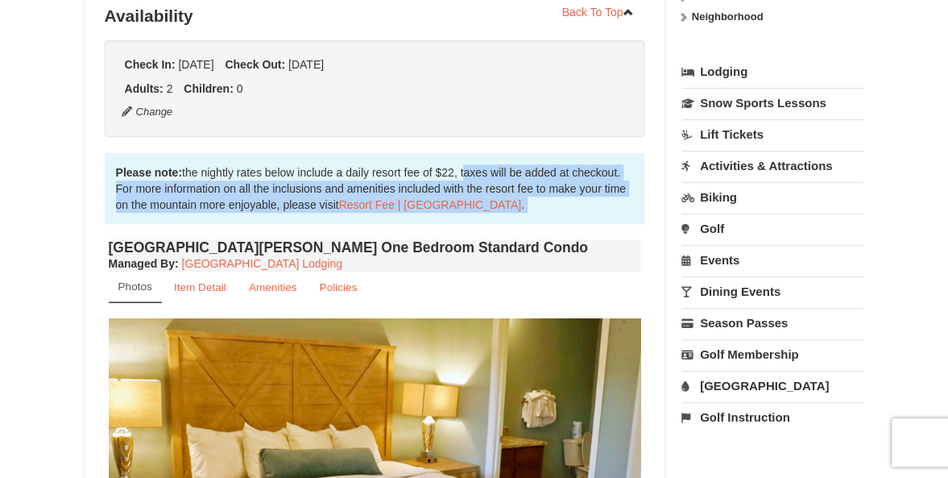
drag, startPoint x: 43, startPoint y: 239, endPoint x: 516, endPoint y: 154, distance: 481.3
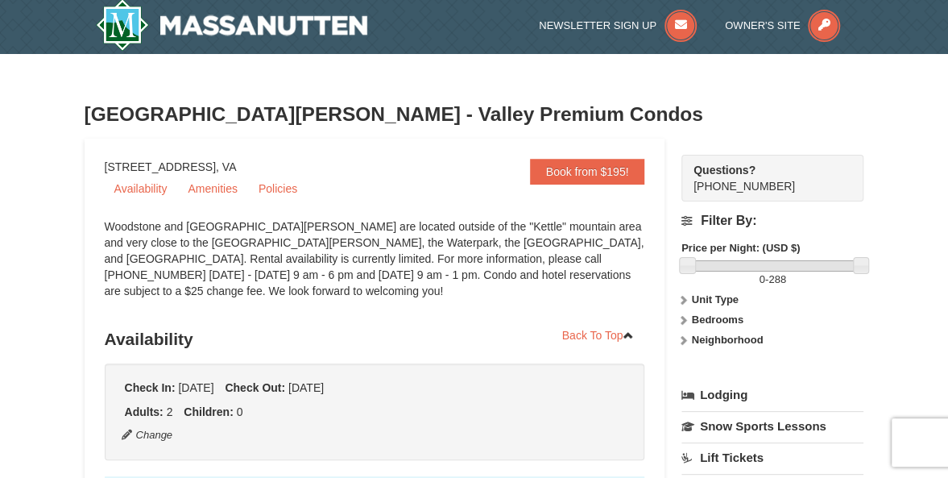
scroll to position [0, 0]
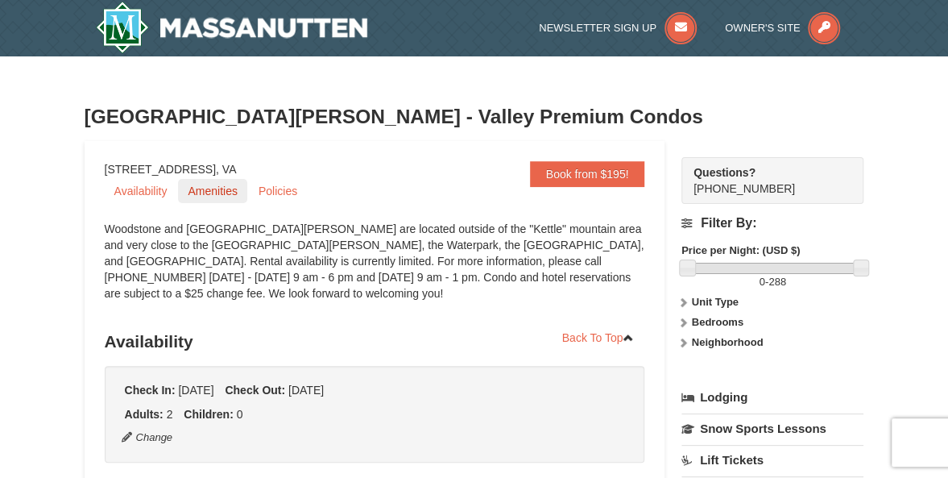
click at [216, 189] on link "Amenities" at bounding box center [212, 191] width 68 height 24
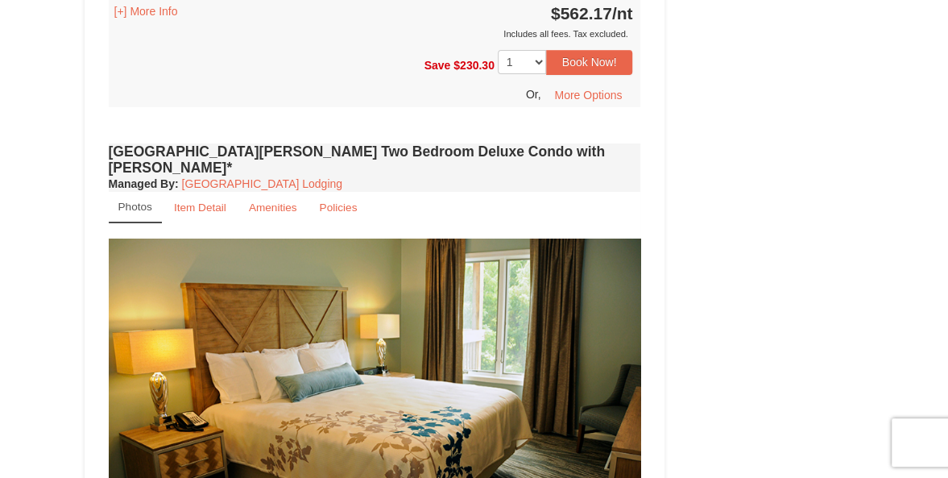
scroll to position [2866, 0]
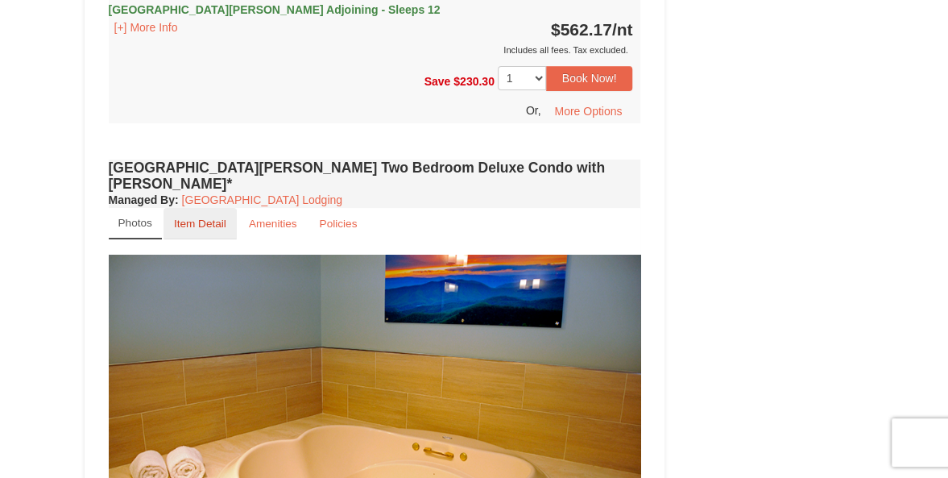
click at [189, 218] on small "Item Detail" at bounding box center [200, 224] width 52 height 12
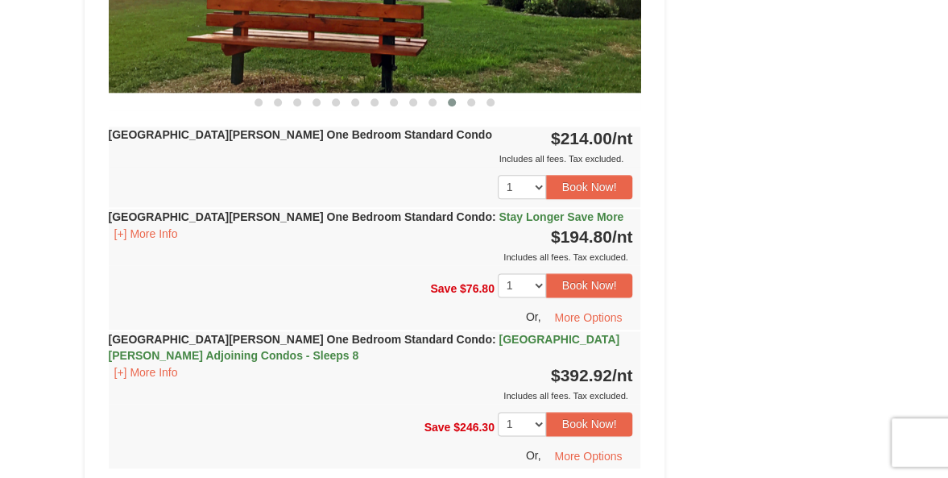
scroll to position [866, 0]
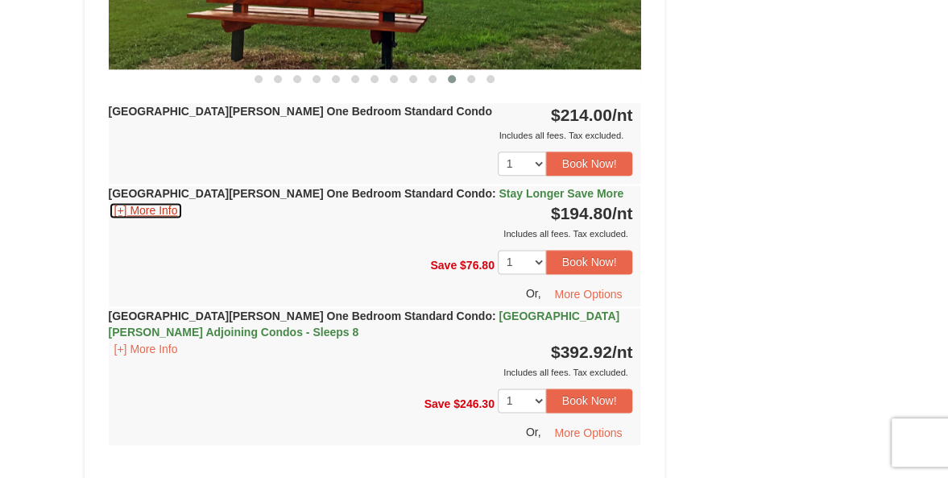
click at [142, 207] on button "[+] More Info" at bounding box center [146, 210] width 75 height 18
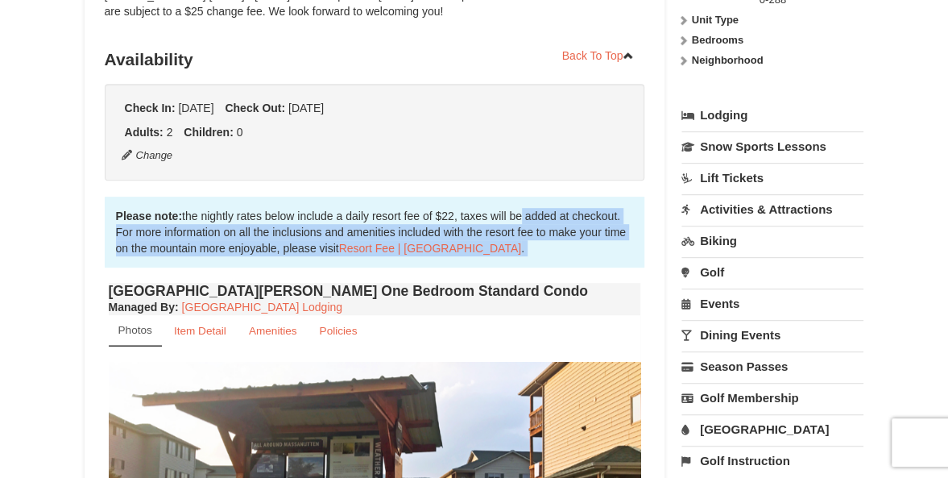
scroll to position [276, 0]
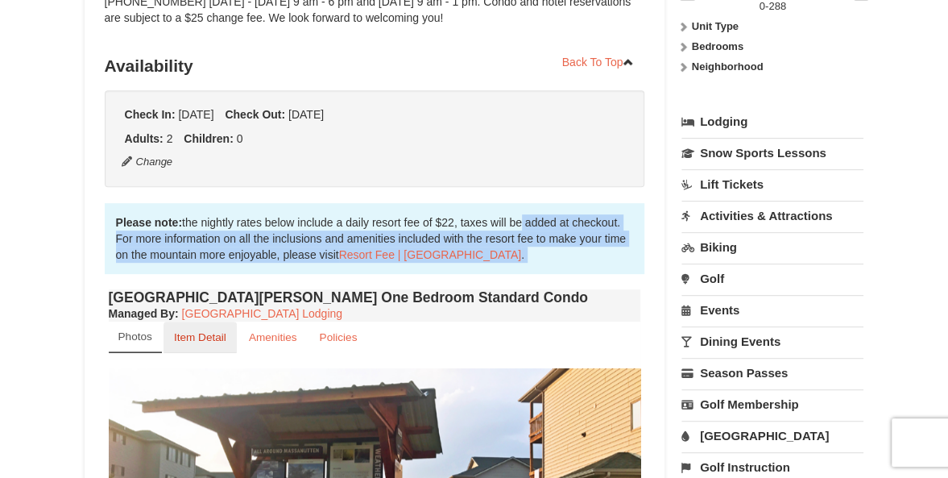
click at [209, 338] on small "Item Detail" at bounding box center [200, 337] width 52 height 12
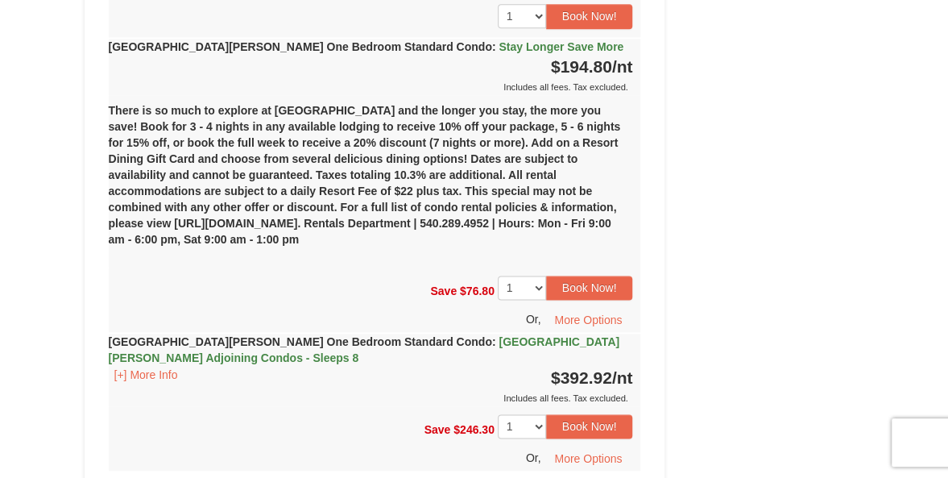
scroll to position [853, 0]
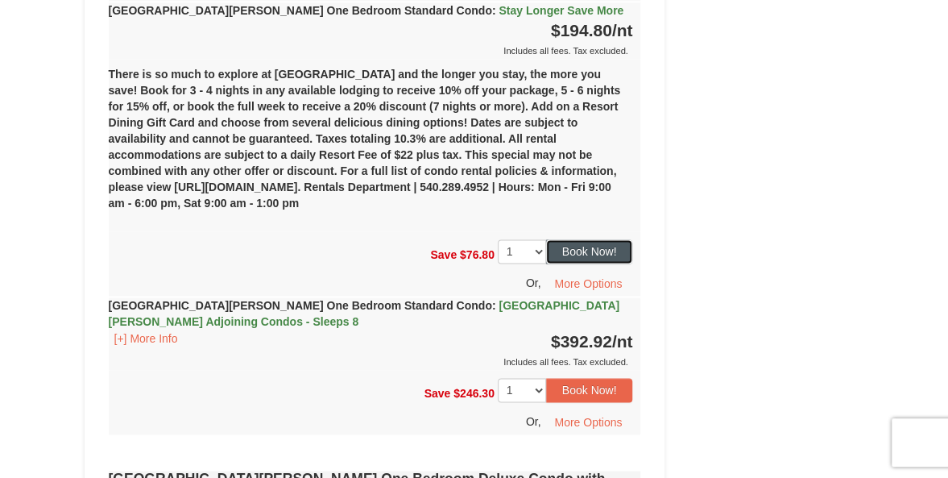
click at [581, 249] on button "Book Now!" at bounding box center [589, 251] width 87 height 24
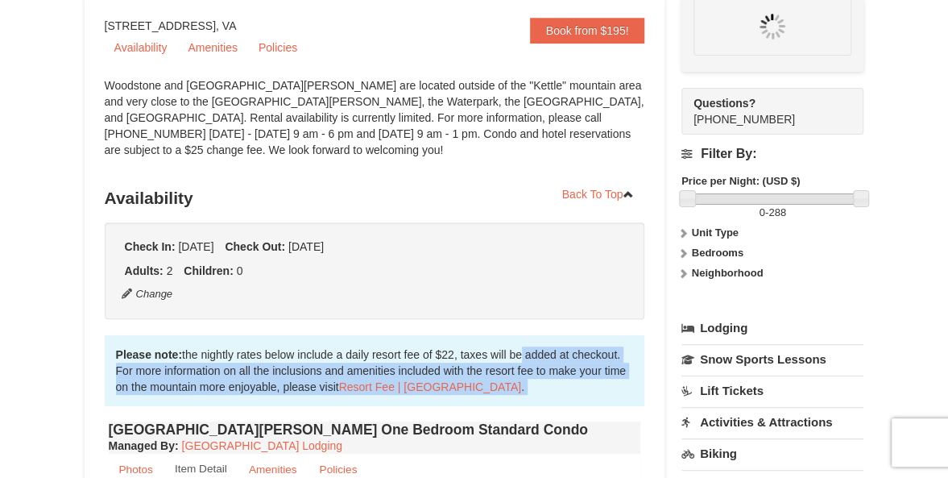
scroll to position [141, 0]
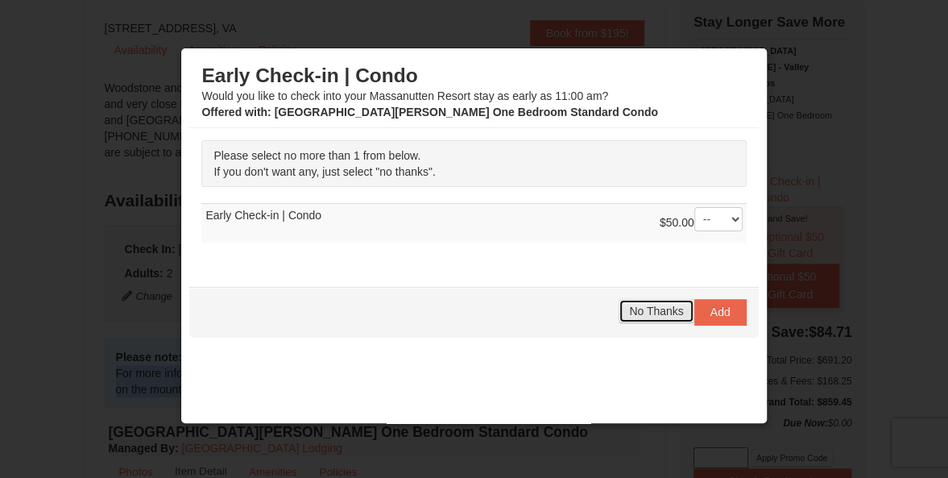
click at [650, 309] on span "No Thanks" at bounding box center [656, 311] width 54 height 13
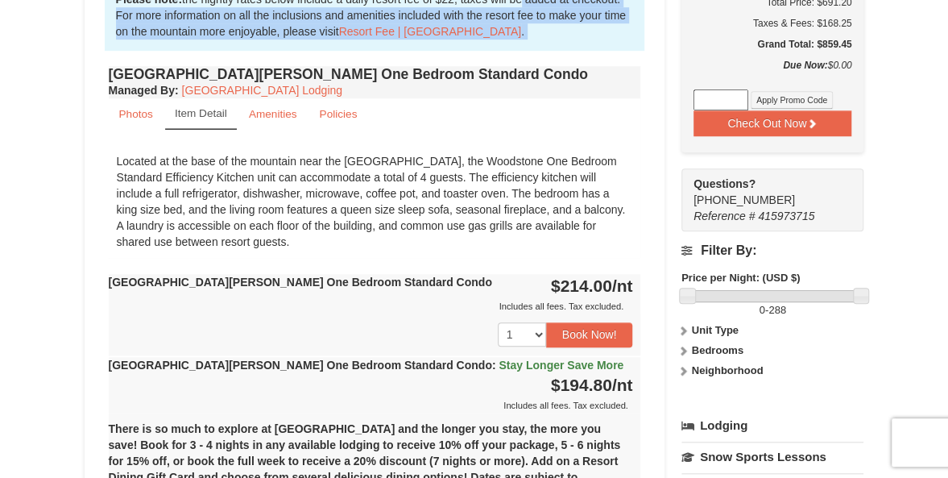
scroll to position [504, 0]
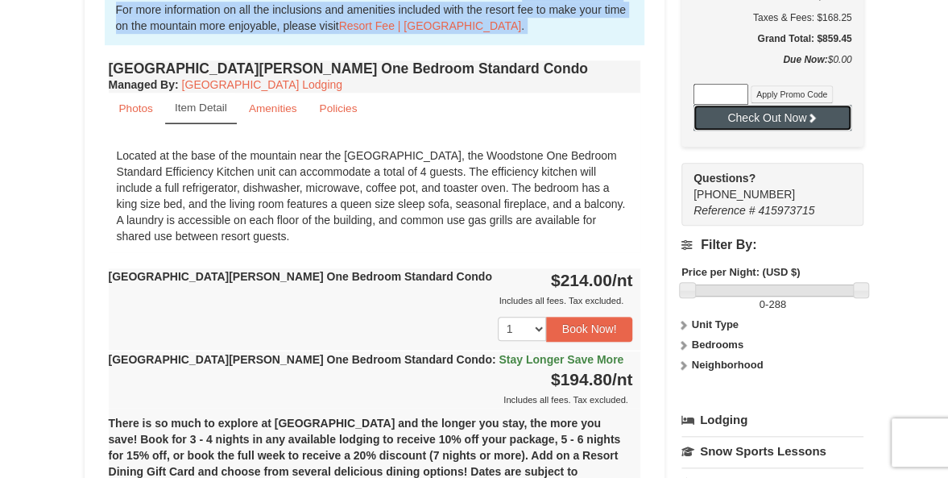
click at [775, 105] on button "Check Out Now" at bounding box center [773, 118] width 159 height 26
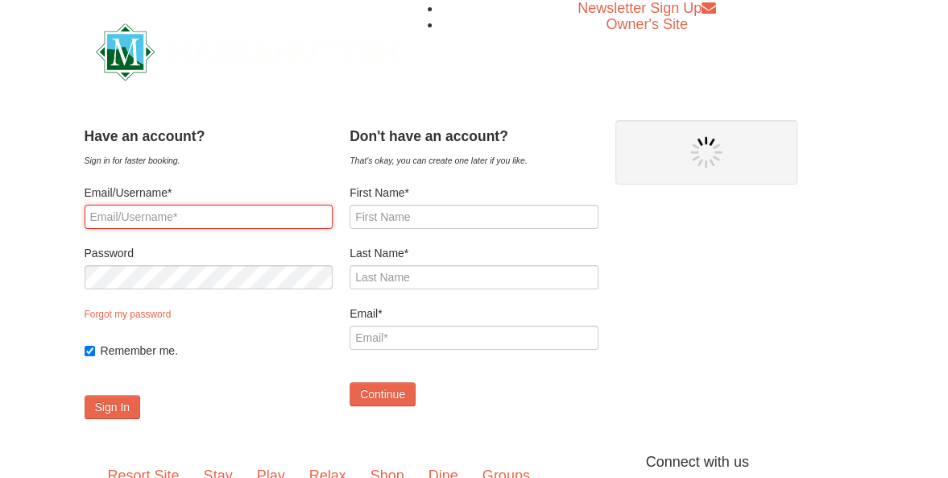
click at [181, 217] on input "Email/Username*" at bounding box center [209, 217] width 249 height 24
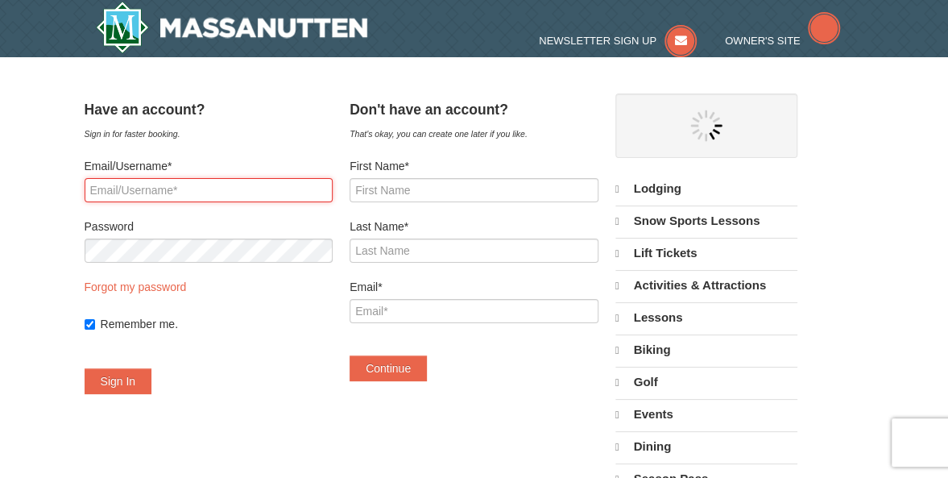
select select "9"
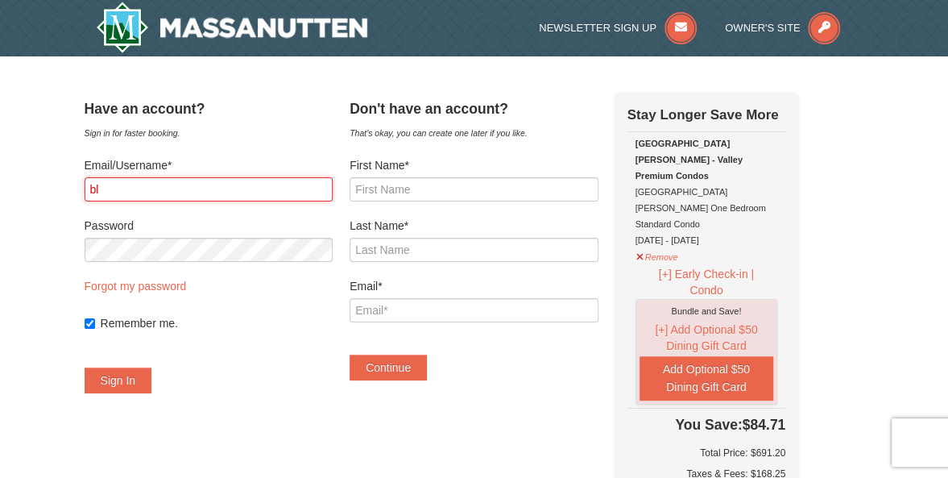
type input "b"
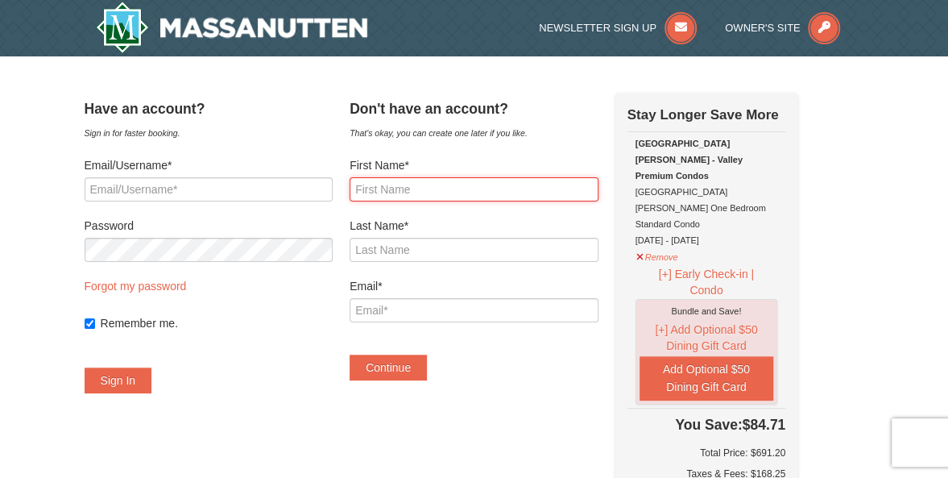
click at [409, 193] on input "First Name*" at bounding box center [474, 189] width 249 height 24
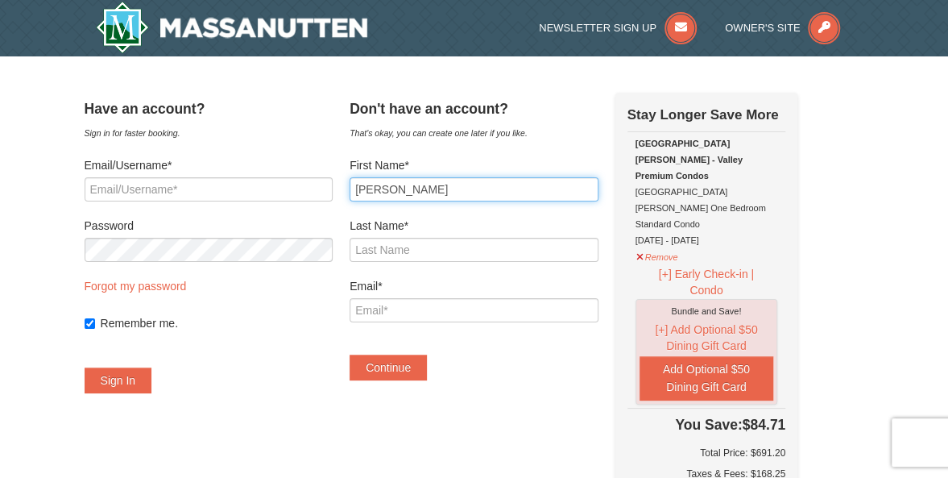
type input "Robert"
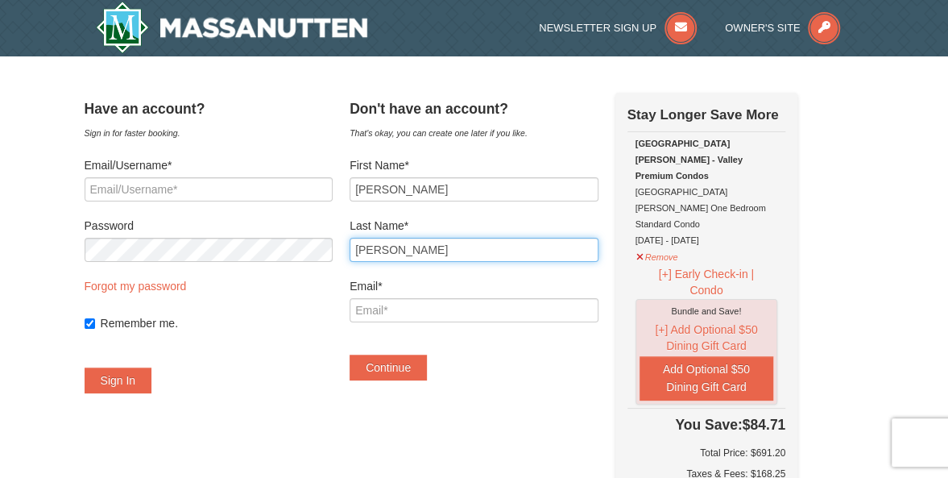
type input "Thomas Jr"
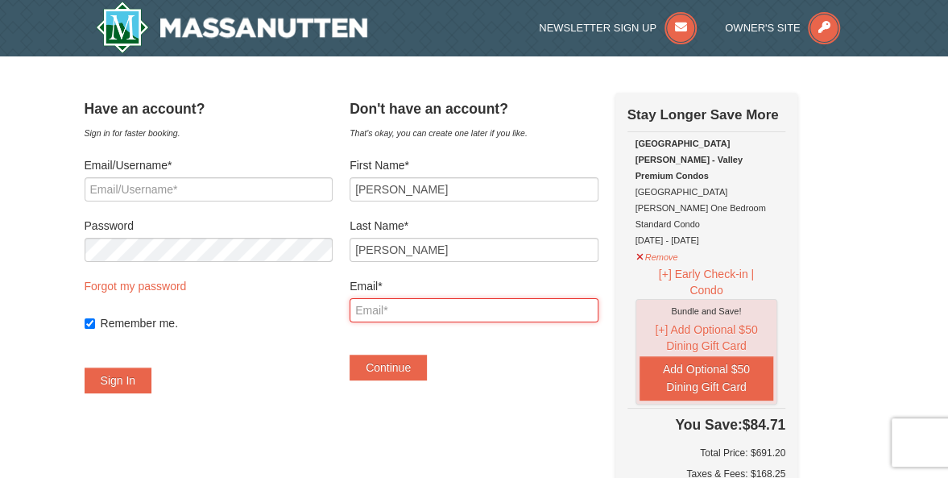
click at [388, 317] on input "Email*" at bounding box center [474, 310] width 249 height 24
type input "blueline167@msn.com"
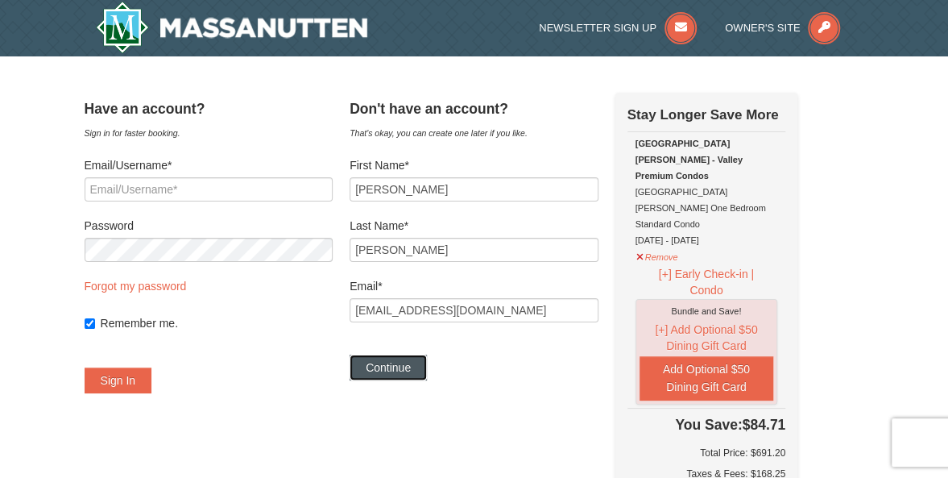
click at [408, 362] on button "Continue" at bounding box center [388, 367] width 77 height 26
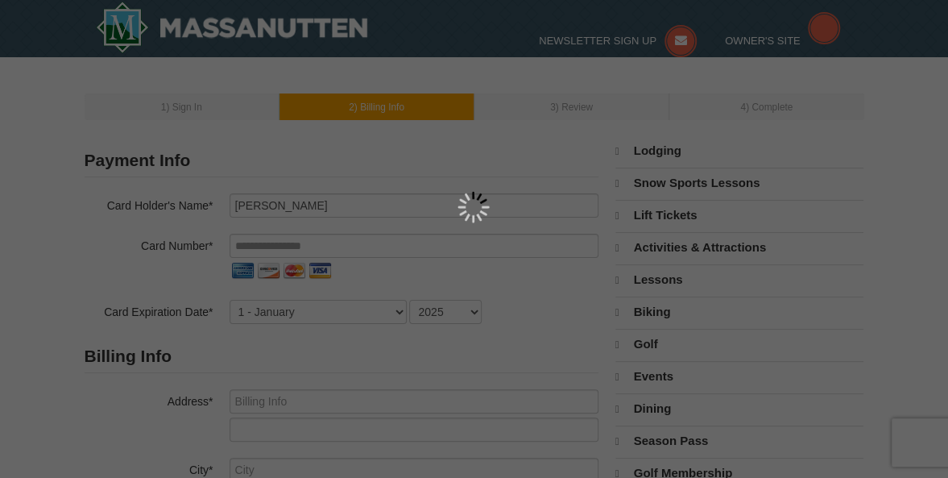
select select "9"
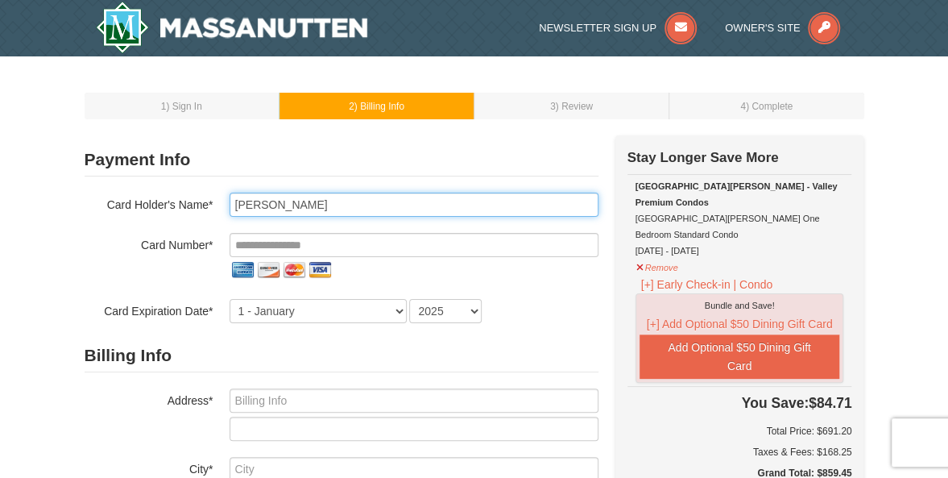
click at [330, 207] on input "Robert Thomas Jr" at bounding box center [414, 205] width 369 height 24
type input "Robert D Thomas Jr"
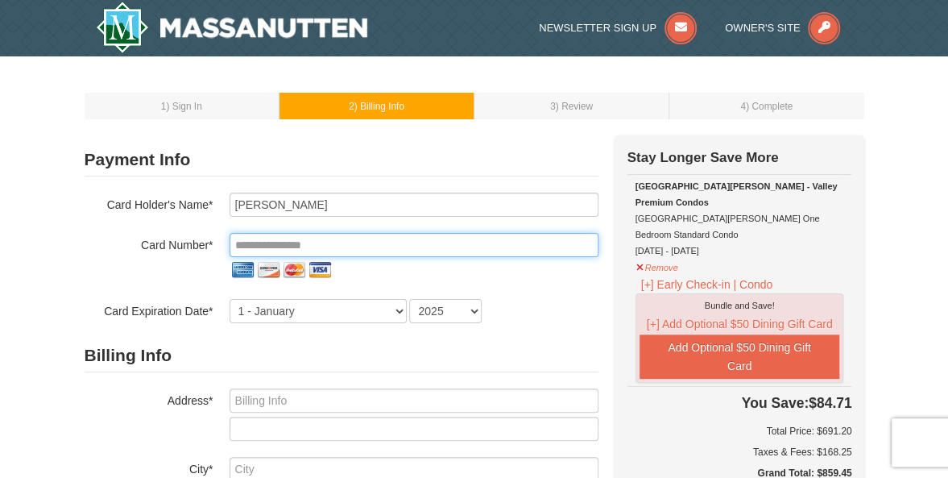
click at [238, 241] on input "tel" at bounding box center [414, 245] width 369 height 24
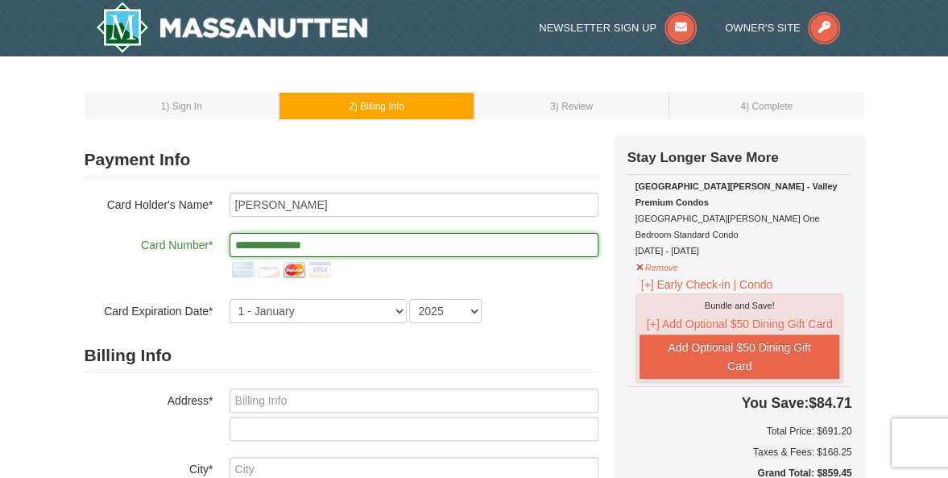
type input "**********"
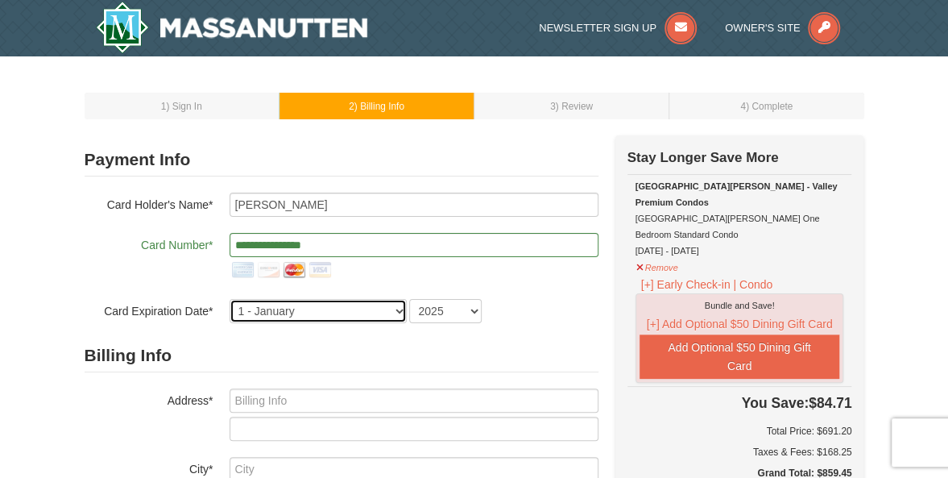
click at [398, 306] on select "1 - January 2 - February 3 - March 4 - April 5 - May 6 - June 7 - July 8 - Augu…" at bounding box center [318, 311] width 177 height 24
select select "4"
click at [230, 299] on select "1 - January 2 - February 3 - March 4 - April 5 - May 6 - June 7 - July 8 - Augu…" at bounding box center [318, 311] width 177 height 24
click at [472, 309] on select "2025 2026 2027 2028 2029 2030 2031 2032 2033 2034" at bounding box center [445, 311] width 73 height 24
select select "2026"
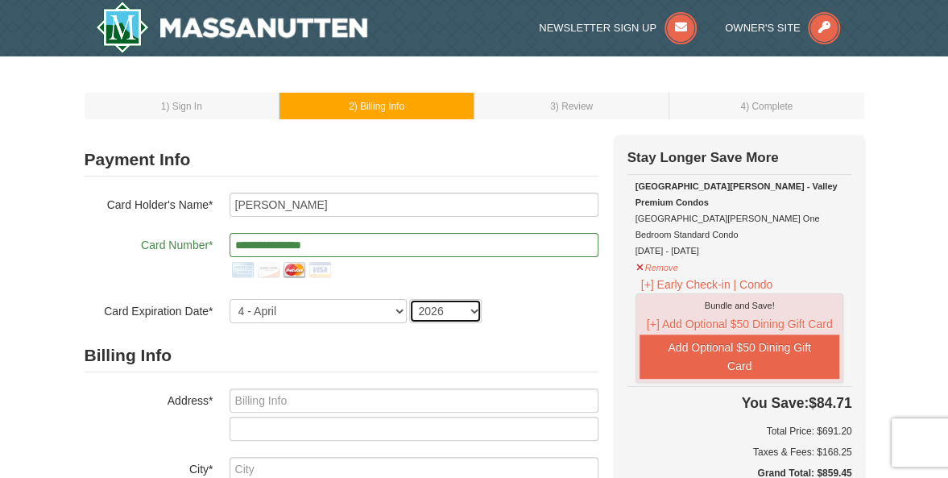
click at [409, 299] on select "2025 2026 2027 2028 2029 2030 2031 2032 2033 2034" at bounding box center [445, 311] width 73 height 24
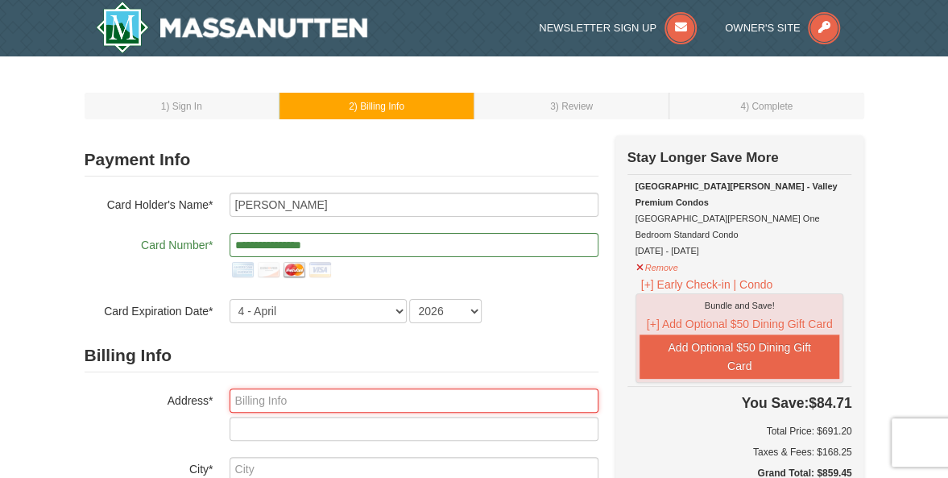
click at [256, 404] on input "text" at bounding box center [414, 400] width 369 height 24
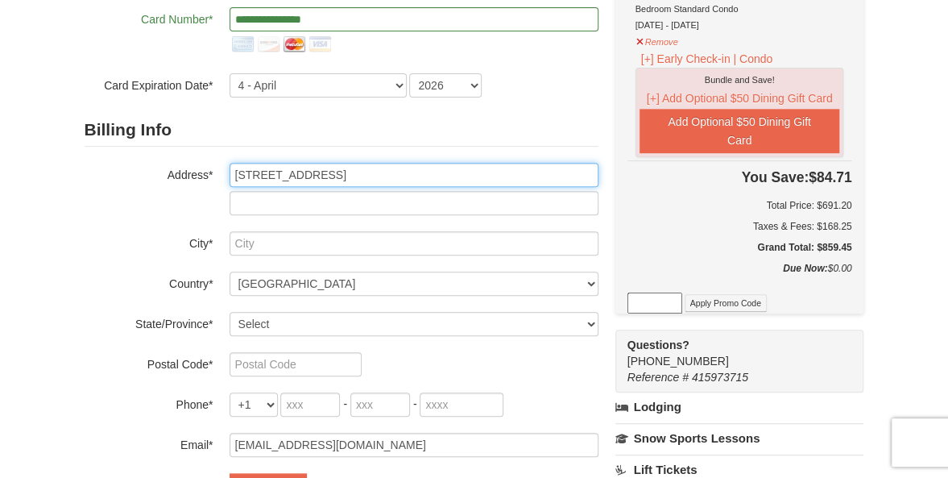
scroll to position [227, 0]
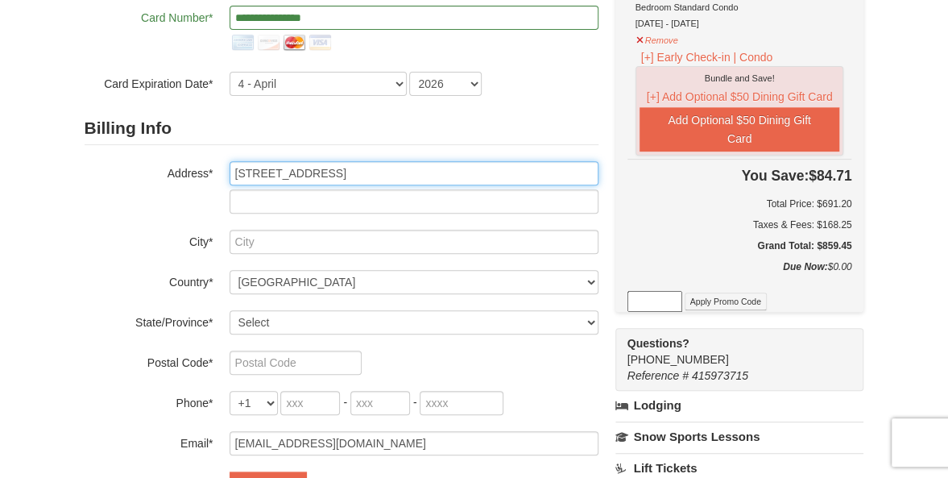
type input "404 Foxfield Court"
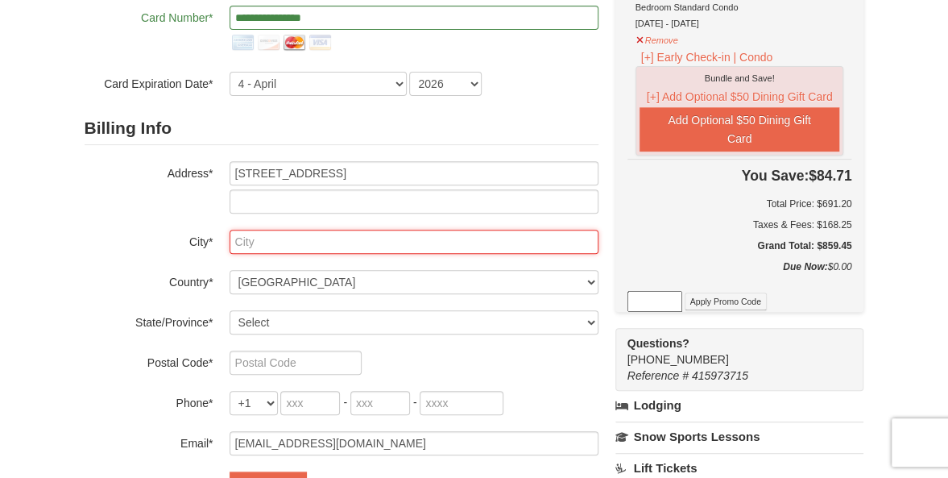
click at [248, 235] on input "text" at bounding box center [414, 242] width 369 height 24
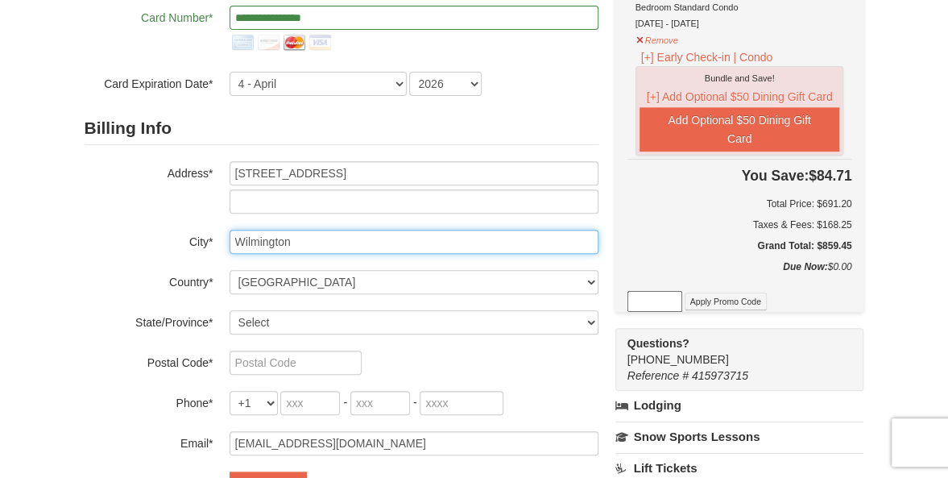
type input "Wilmington"
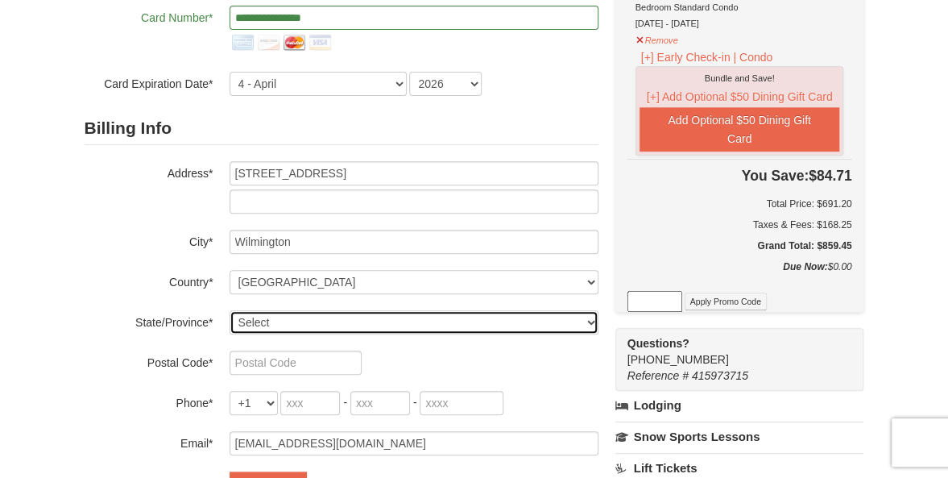
click at [277, 313] on select "Select Alabama Alaska American Samoa Arizona Arkansas California Colorado Conne…" at bounding box center [414, 322] width 369 height 24
select select "NC"
click at [230, 310] on select "Select Alabama Alaska American Samoa Arizona Arkansas California Colorado Conne…" at bounding box center [414, 322] width 369 height 24
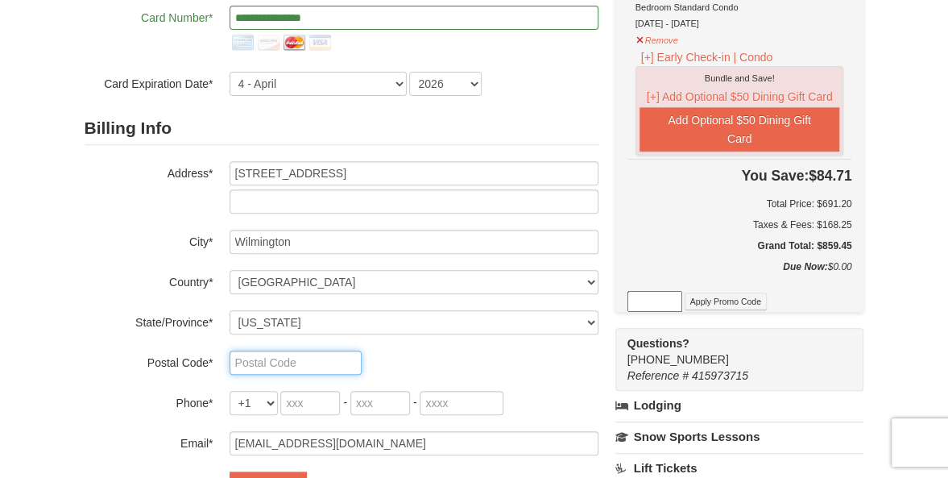
click at [251, 367] on input "text" at bounding box center [296, 362] width 132 height 24
type input "28411"
click at [301, 407] on input "tel" at bounding box center [310, 403] width 60 height 24
type input "910"
click at [384, 402] on input "tel" at bounding box center [380, 403] width 60 height 24
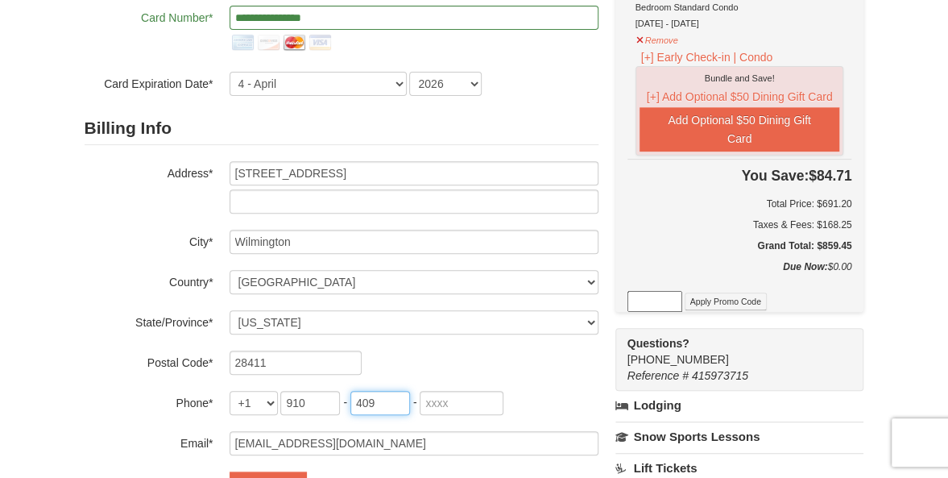
type input "409"
click at [450, 398] on input "tel" at bounding box center [462, 403] width 84 height 24
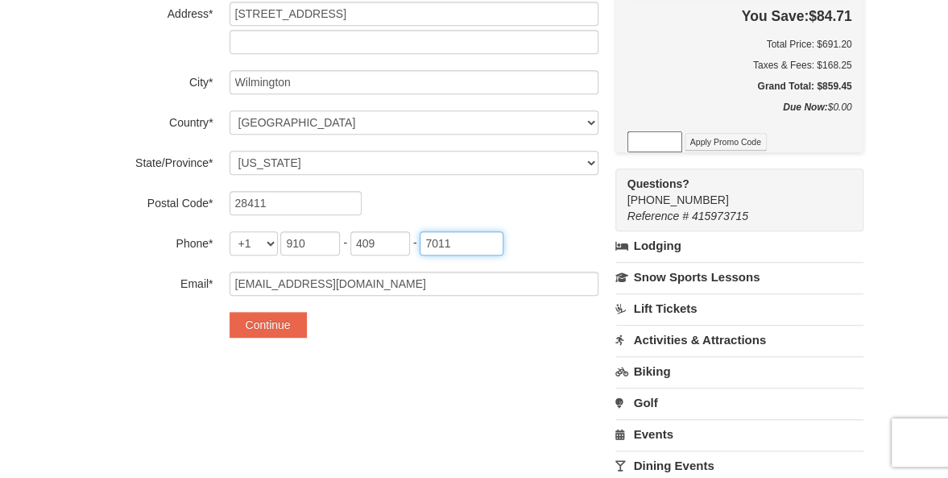
scroll to position [388, 0]
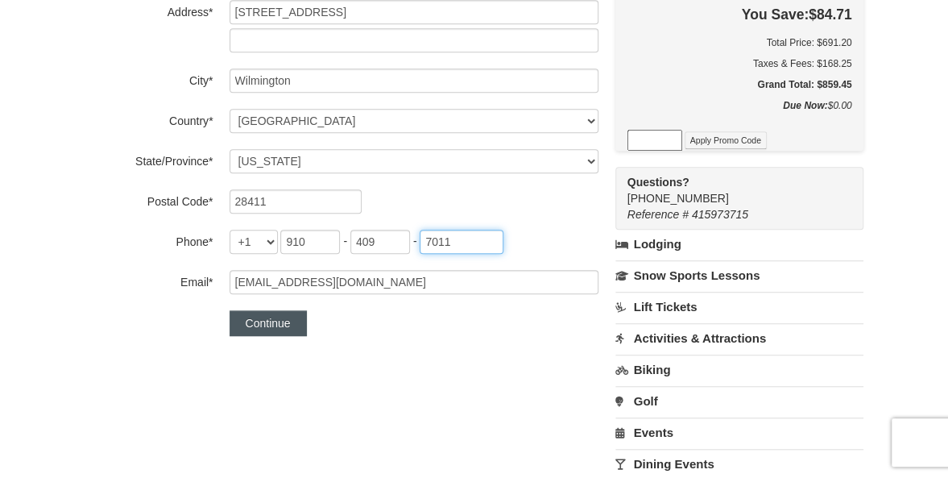
type input "7011"
click at [263, 326] on button "Continue" at bounding box center [268, 323] width 77 height 26
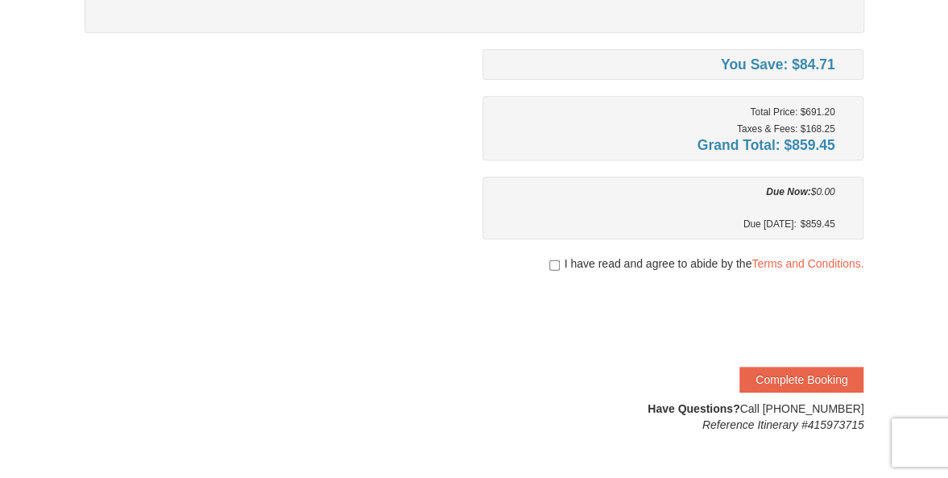
scroll to position [268, 0]
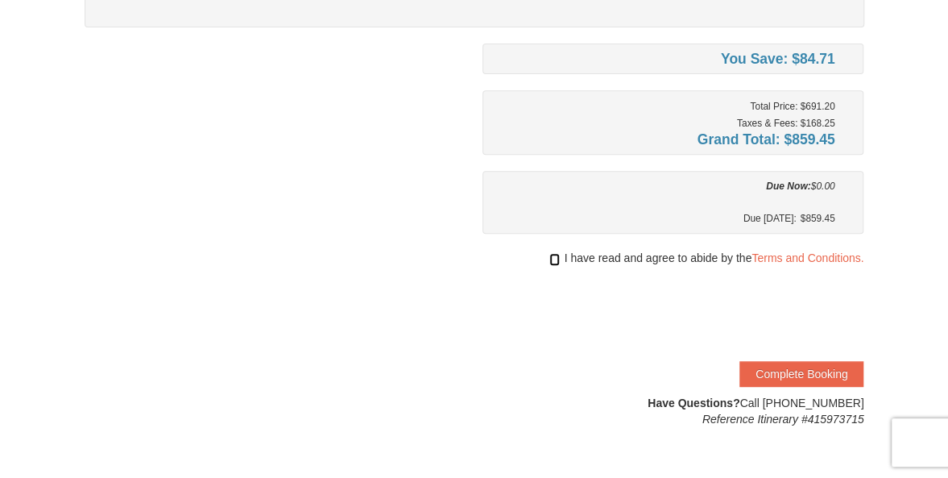
click at [553, 255] on input "checkbox" at bounding box center [554, 259] width 10 height 13
checkbox input "true"
click at [822, 371] on button "Complete Booking" at bounding box center [802, 374] width 124 height 26
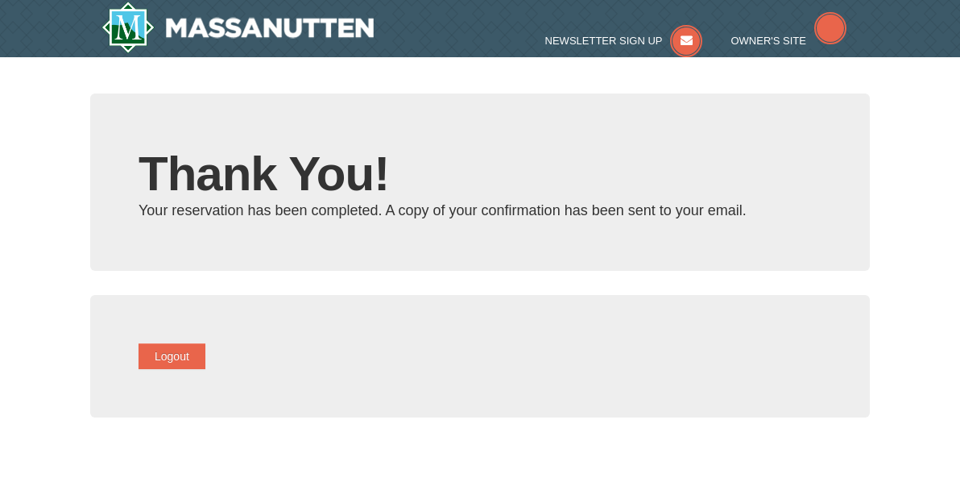
type input "[EMAIL_ADDRESS][DOMAIN_NAME]"
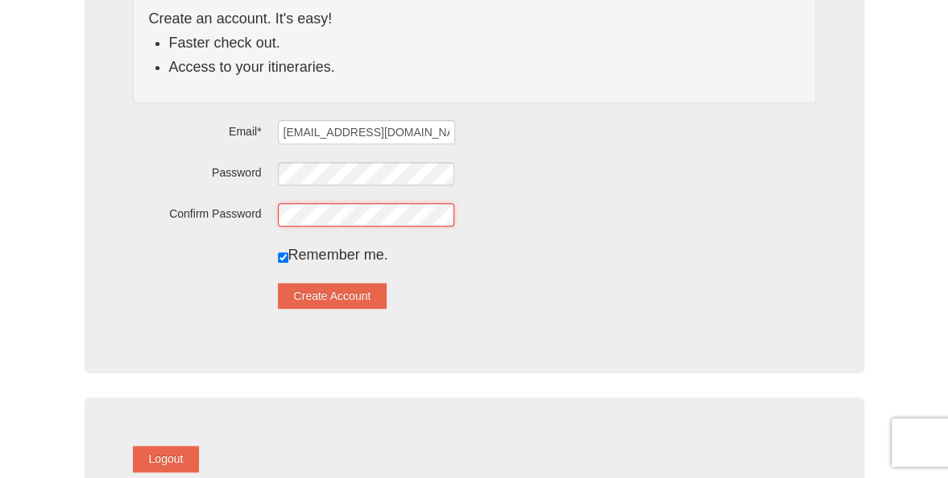
scroll to position [237, 0]
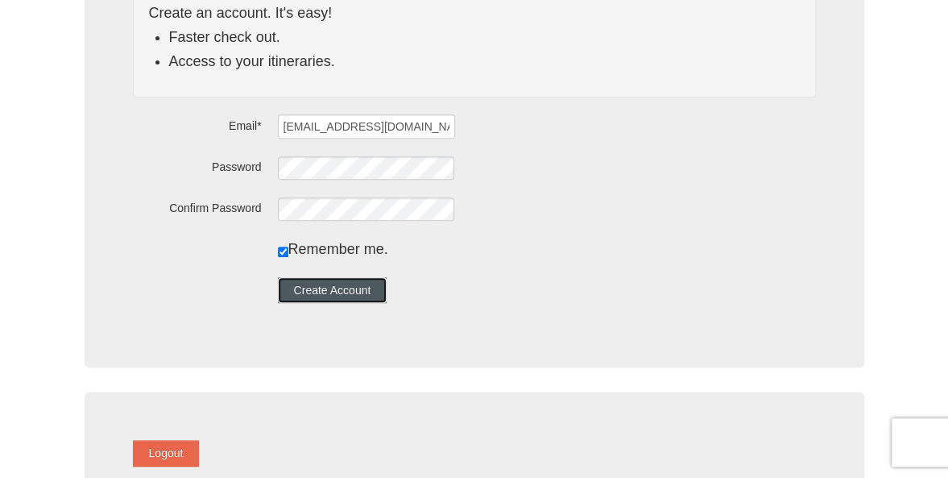
click at [359, 286] on button "Create Account" at bounding box center [333, 290] width 110 height 26
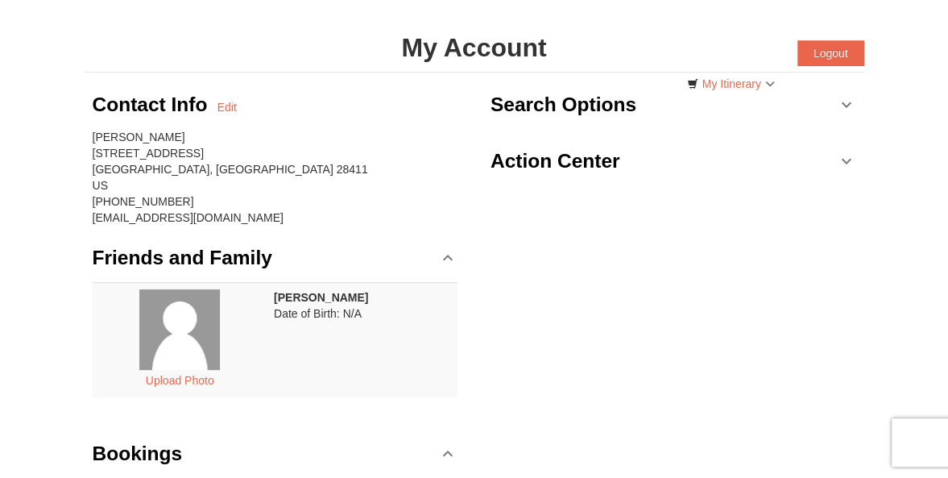
scroll to position [68, 0]
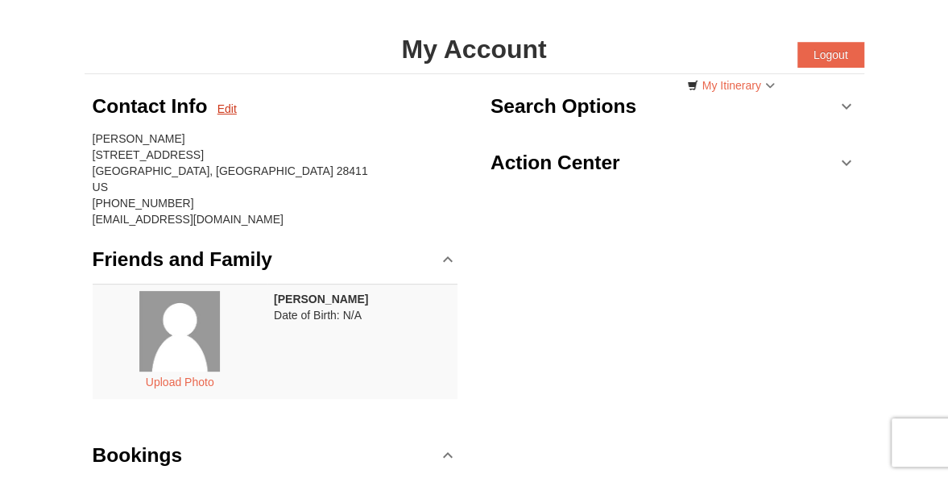
click at [226, 107] on link "Edit" at bounding box center [227, 109] width 19 height 16
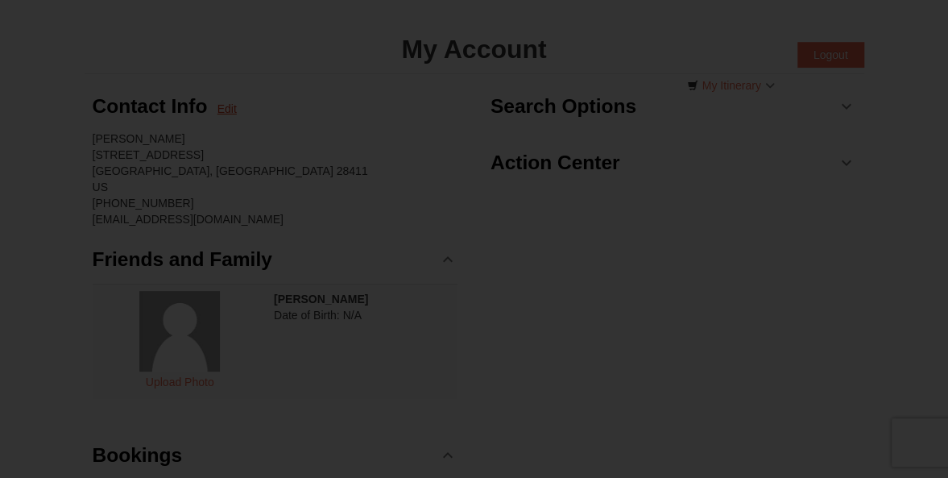
type input "[PERSON_NAME]"
type input "[STREET_ADDRESS]"
type input "Wilmington"
type input "28411"
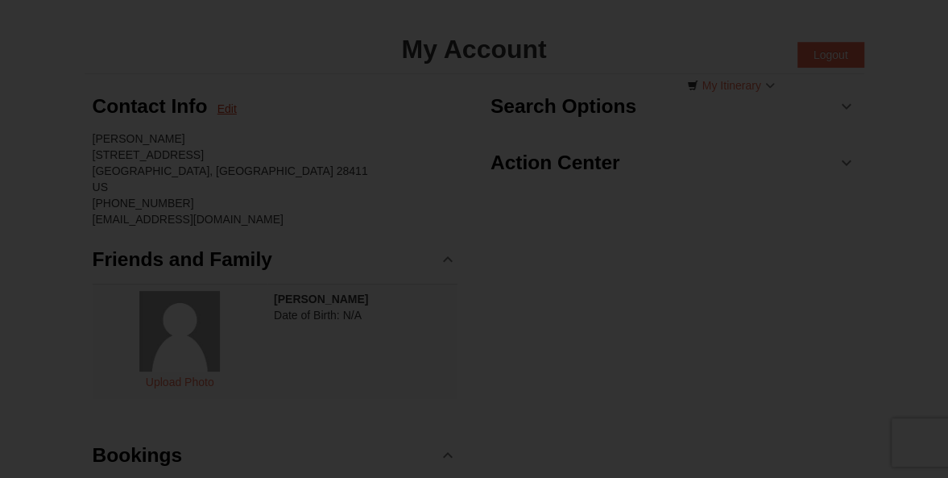
type input "910"
type input "409"
type input "7011"
type input "[EMAIL_ADDRESS][DOMAIN_NAME]"
select select "NC"
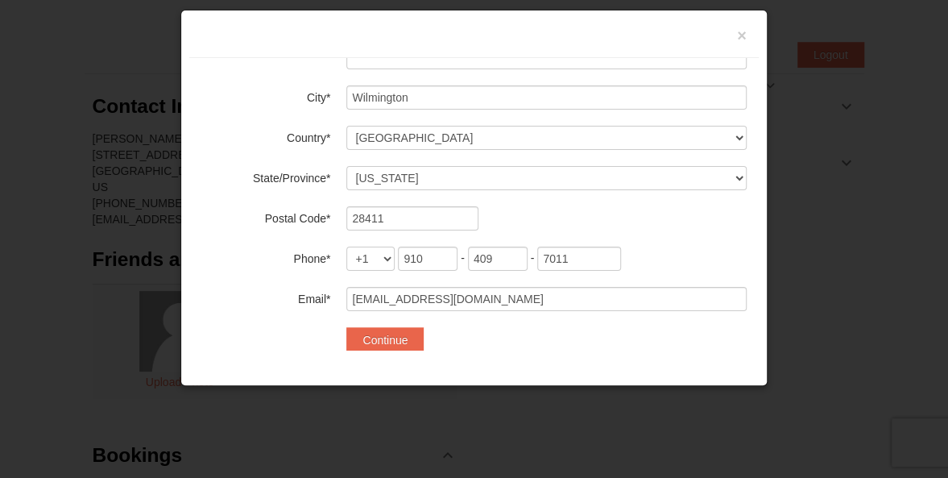
scroll to position [197, 0]
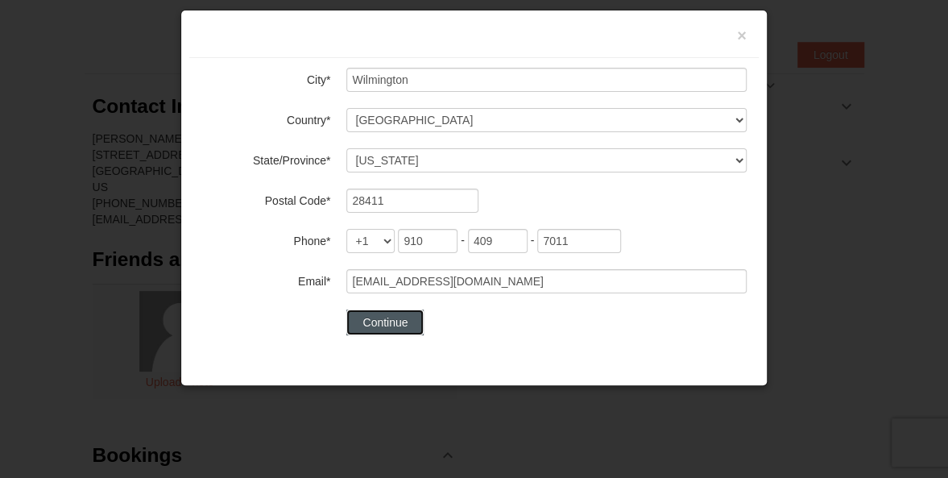
click at [398, 313] on button "Continue" at bounding box center [384, 322] width 77 height 26
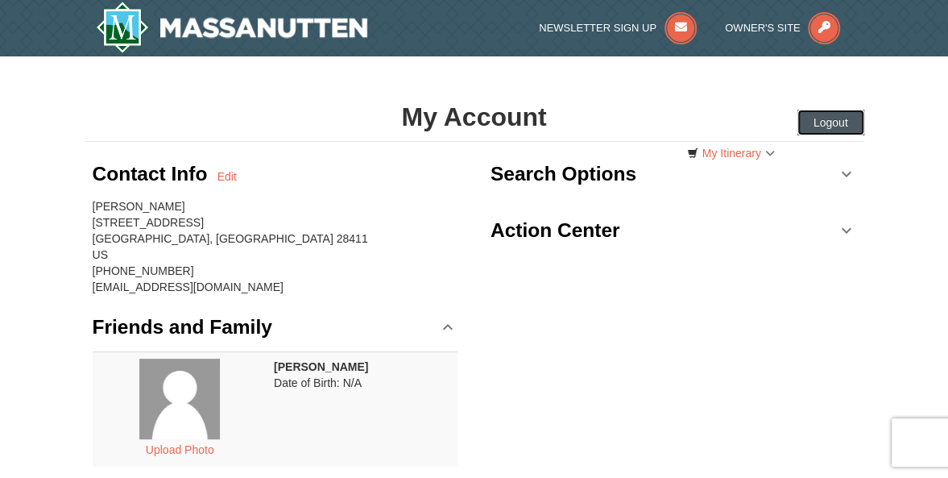
click at [825, 118] on button "Logout" at bounding box center [831, 123] width 67 height 26
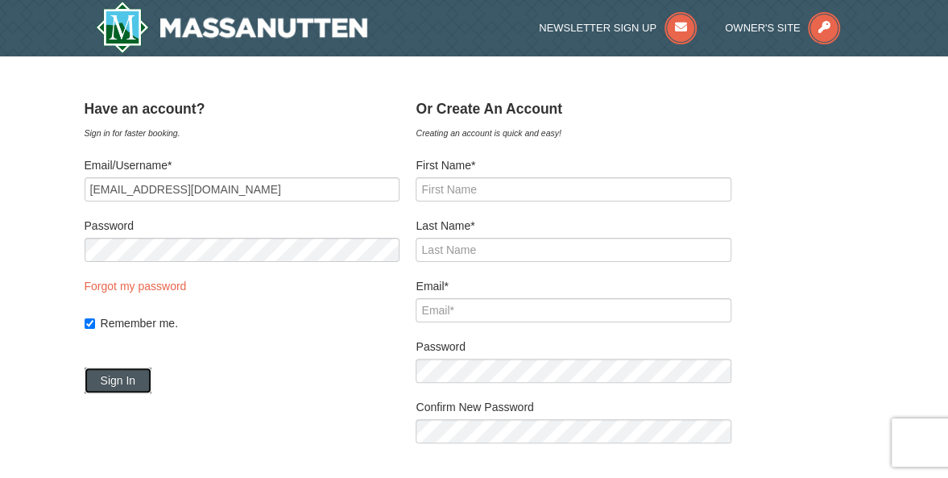
click at [136, 378] on button "Sign In" at bounding box center [119, 380] width 68 height 26
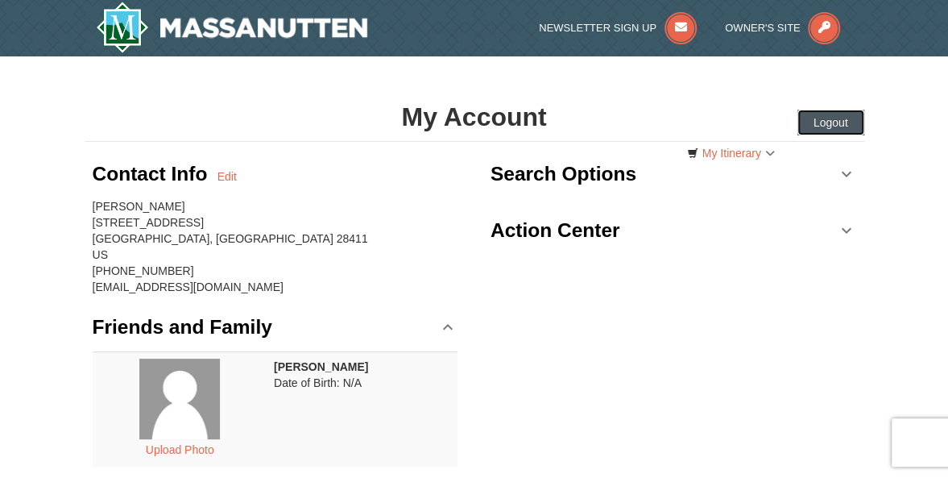
click at [834, 125] on button "Logout" at bounding box center [831, 123] width 67 height 26
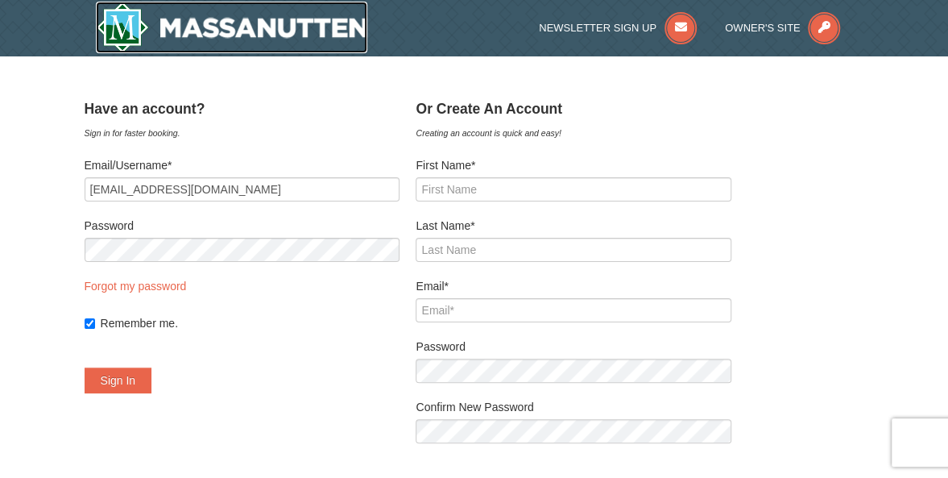
click at [290, 22] on img at bounding box center [232, 28] width 272 height 52
